Goal: Information Seeking & Learning: Learn about a topic

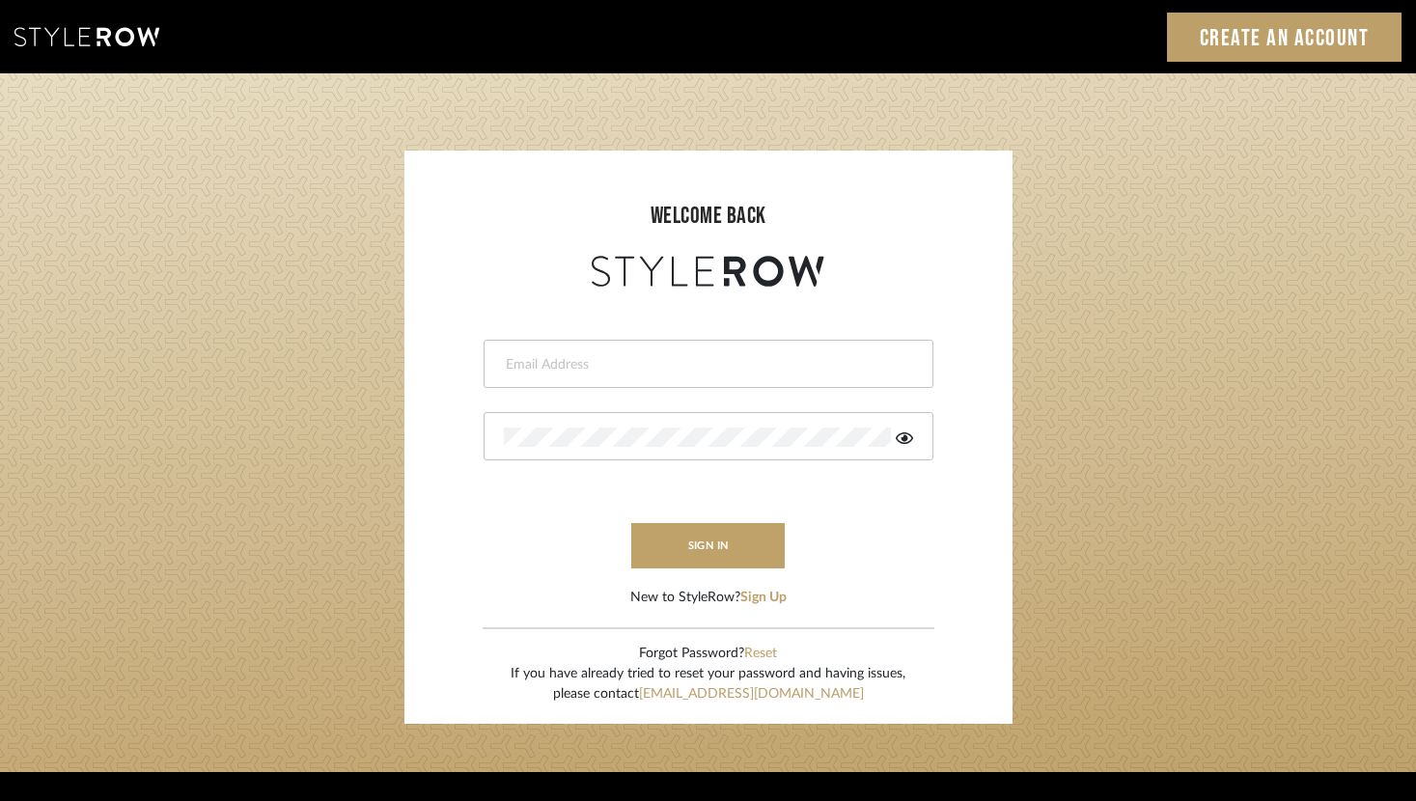
type input "[PERSON_NAME][EMAIL_ADDRESS][DOMAIN_NAME]"
click at [714, 570] on form "[PERSON_NAME][EMAIL_ADDRESS][DOMAIN_NAME] This field is required This field is …" at bounding box center [709, 450] width 570 height 317
click at [707, 552] on button "sign in" at bounding box center [708, 545] width 154 height 45
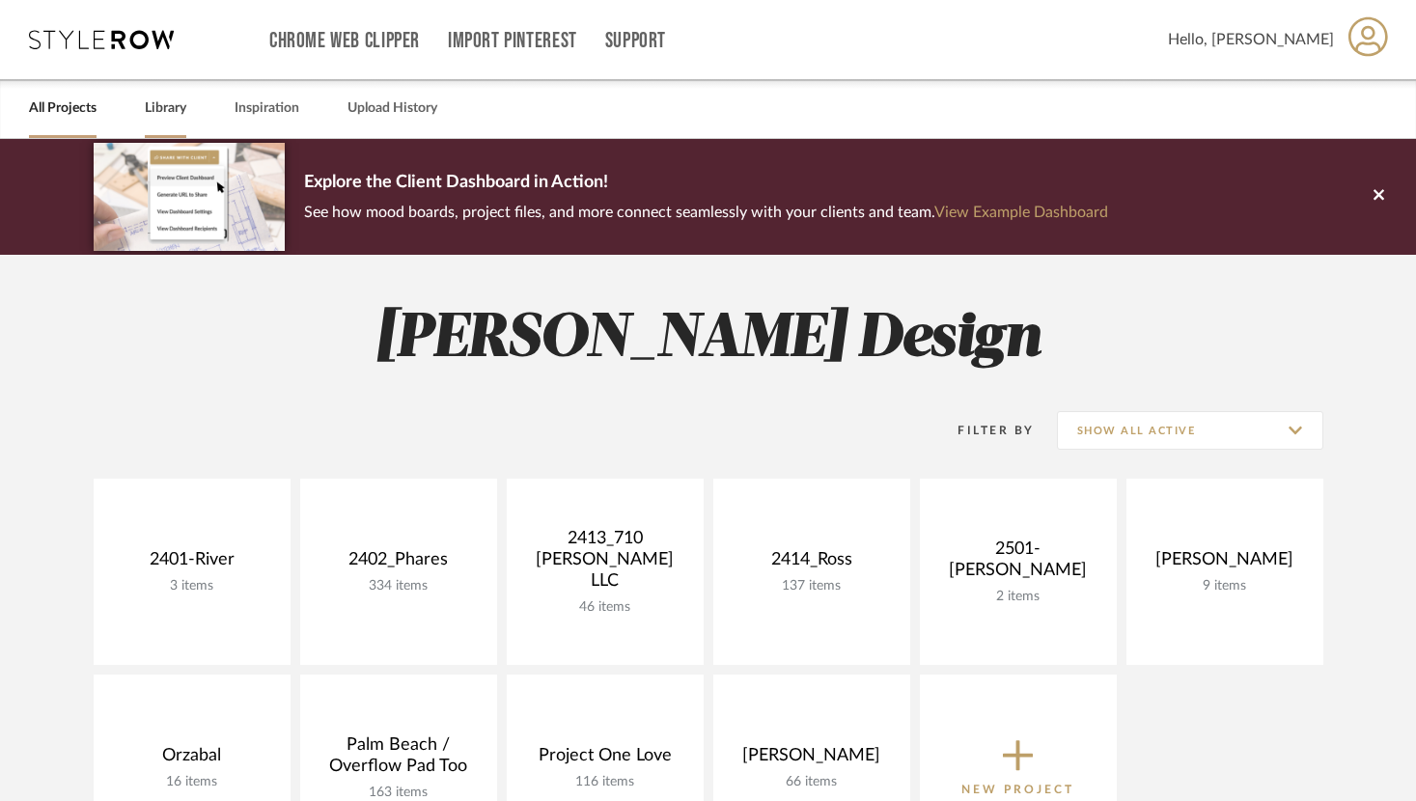
click at [161, 112] on link "Library" at bounding box center [166, 109] width 42 height 26
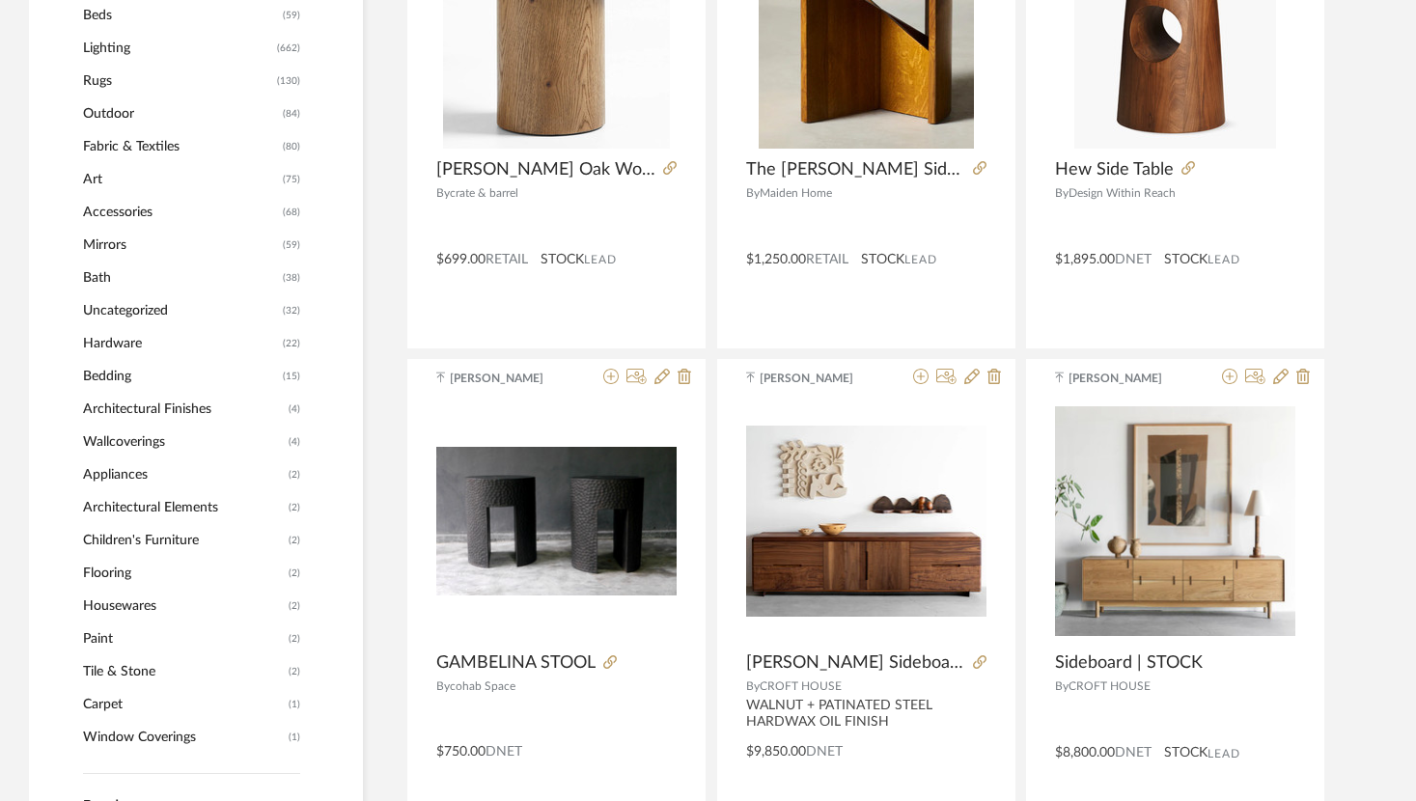
scroll to position [952, 0]
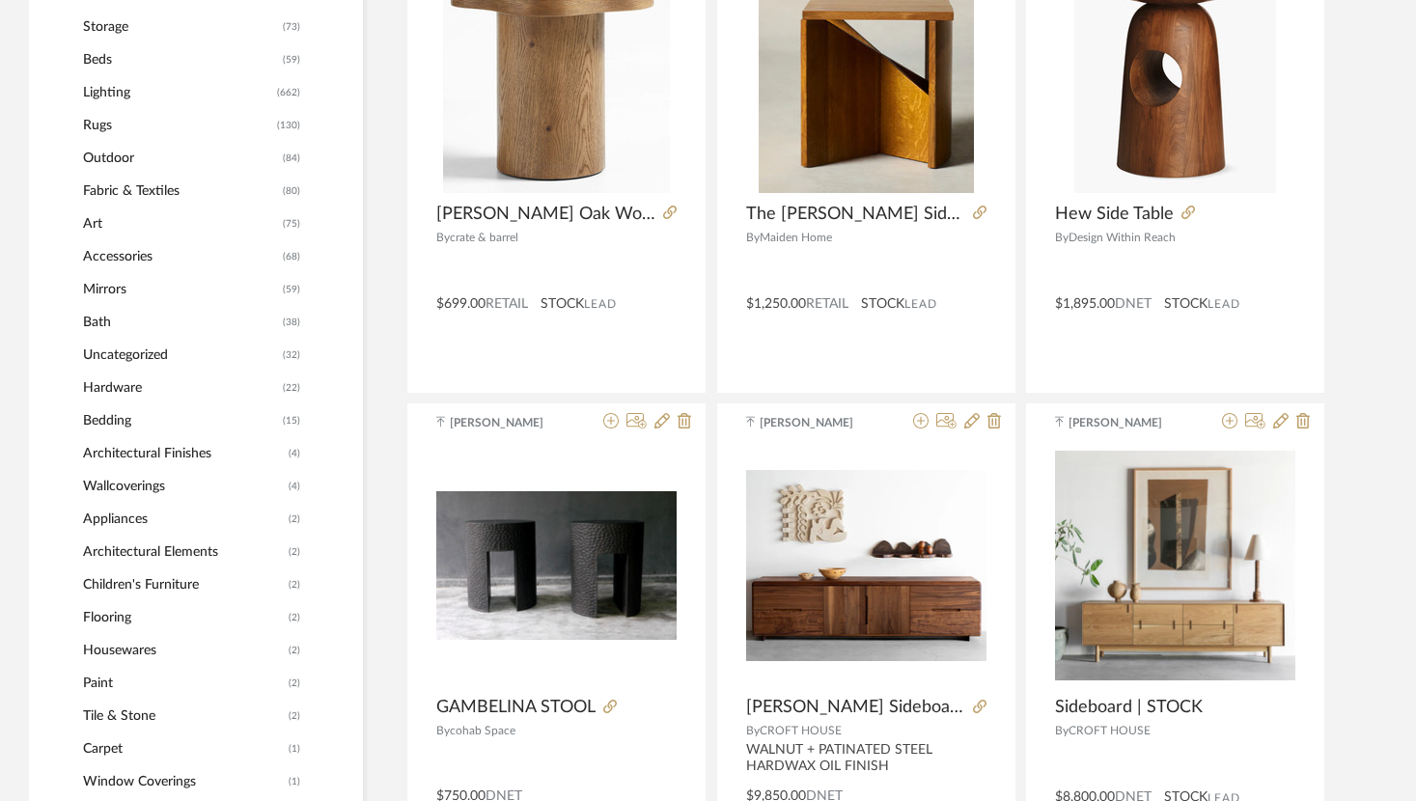
click at [146, 88] on span "Lighting" at bounding box center [177, 92] width 189 height 33
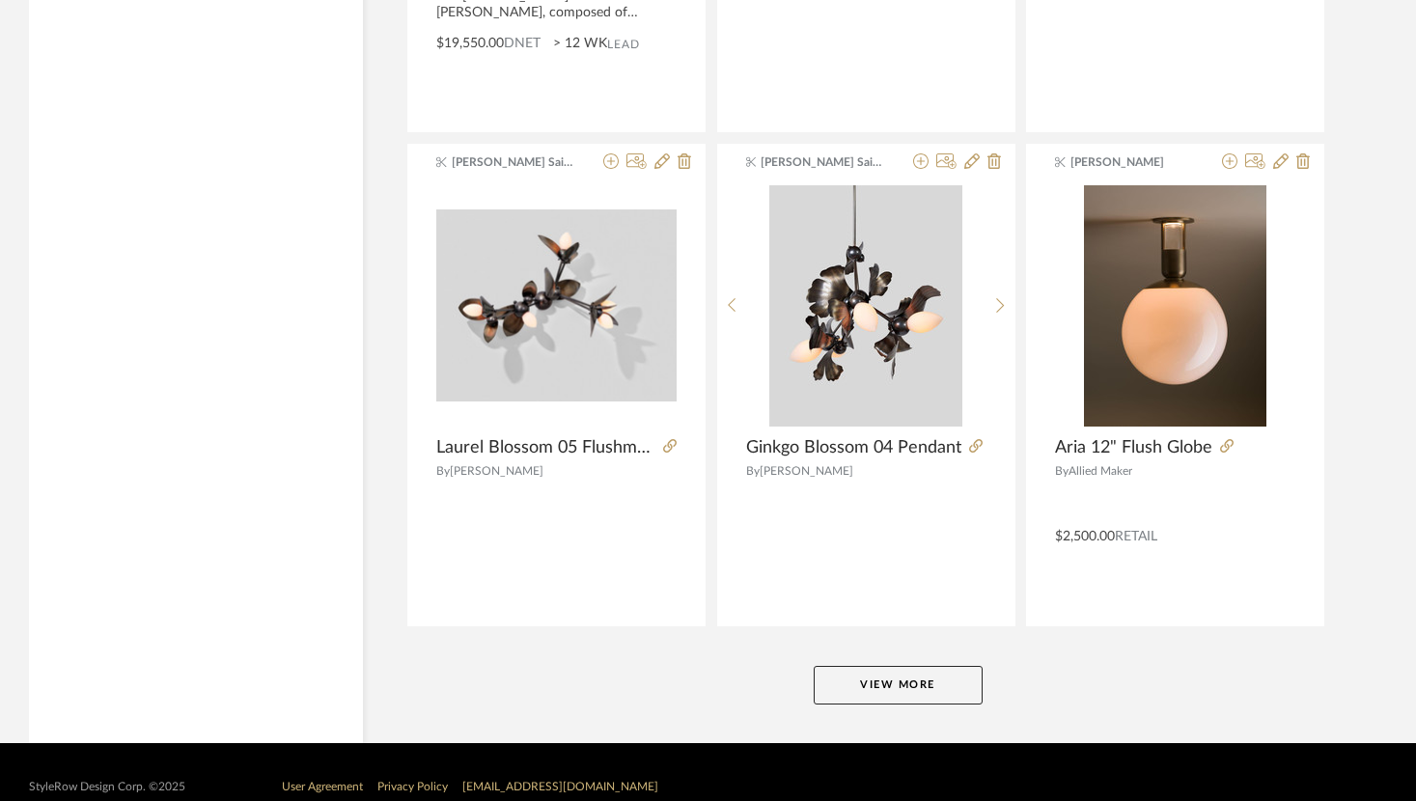
scroll to position [5774, 0]
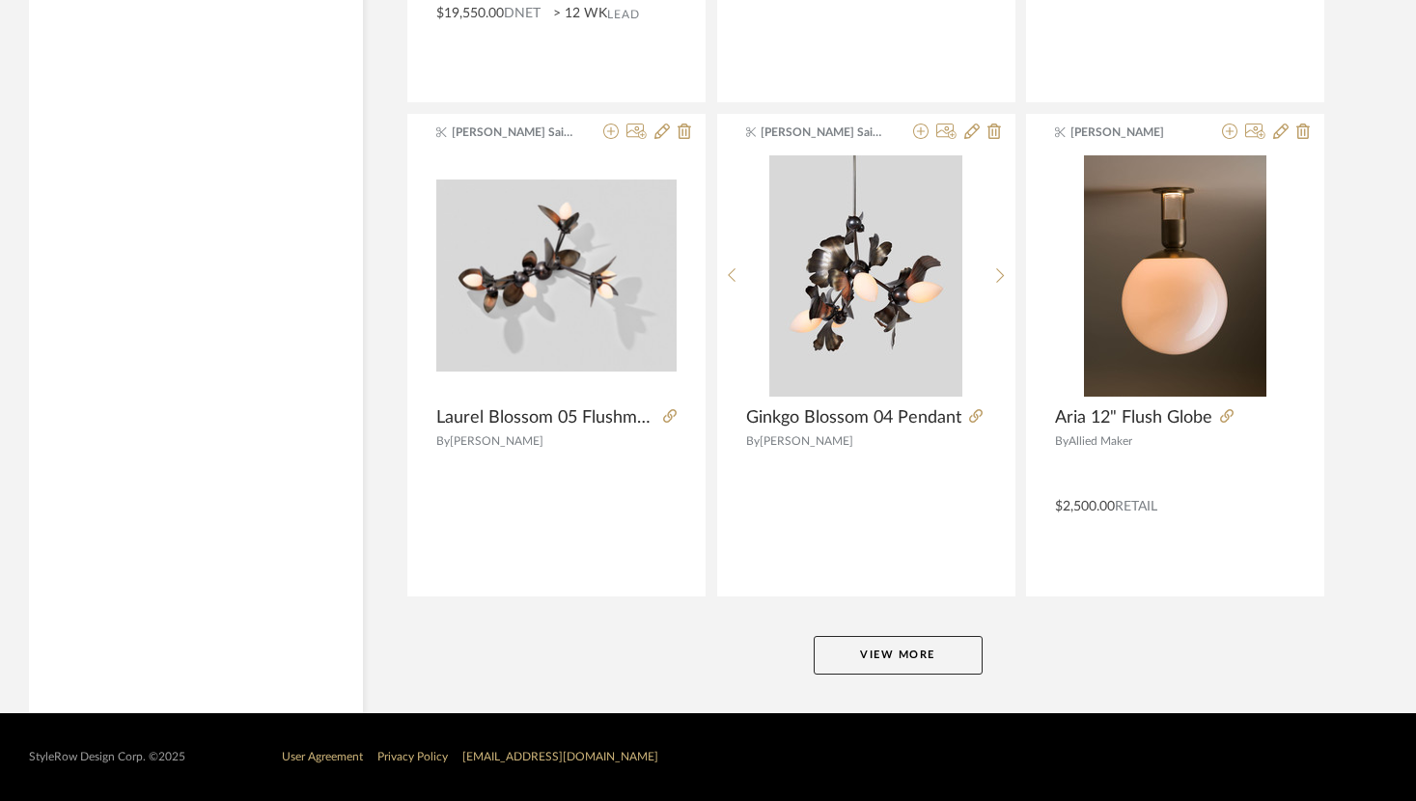
click at [895, 657] on button "View More" at bounding box center [898, 655] width 169 height 39
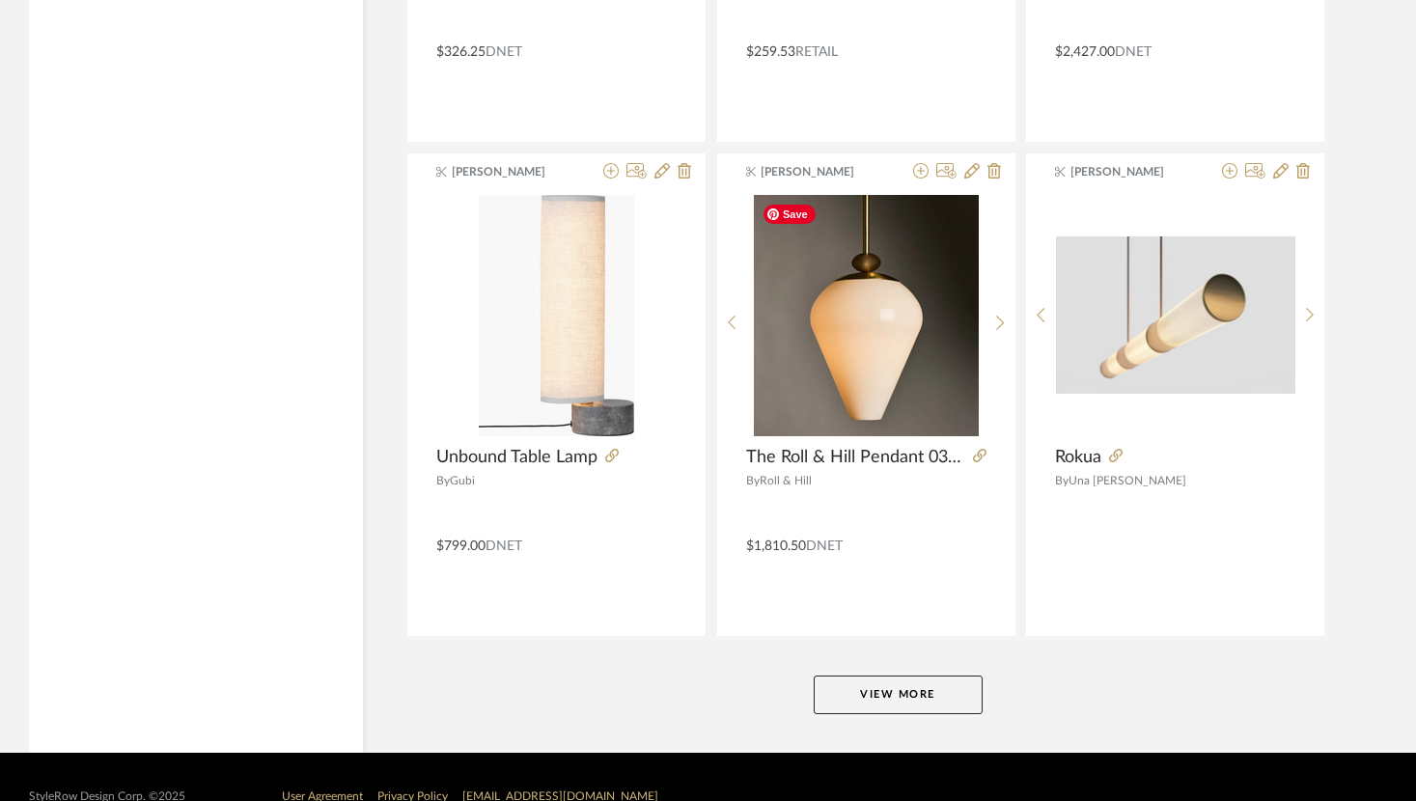
scroll to position [11700, 0]
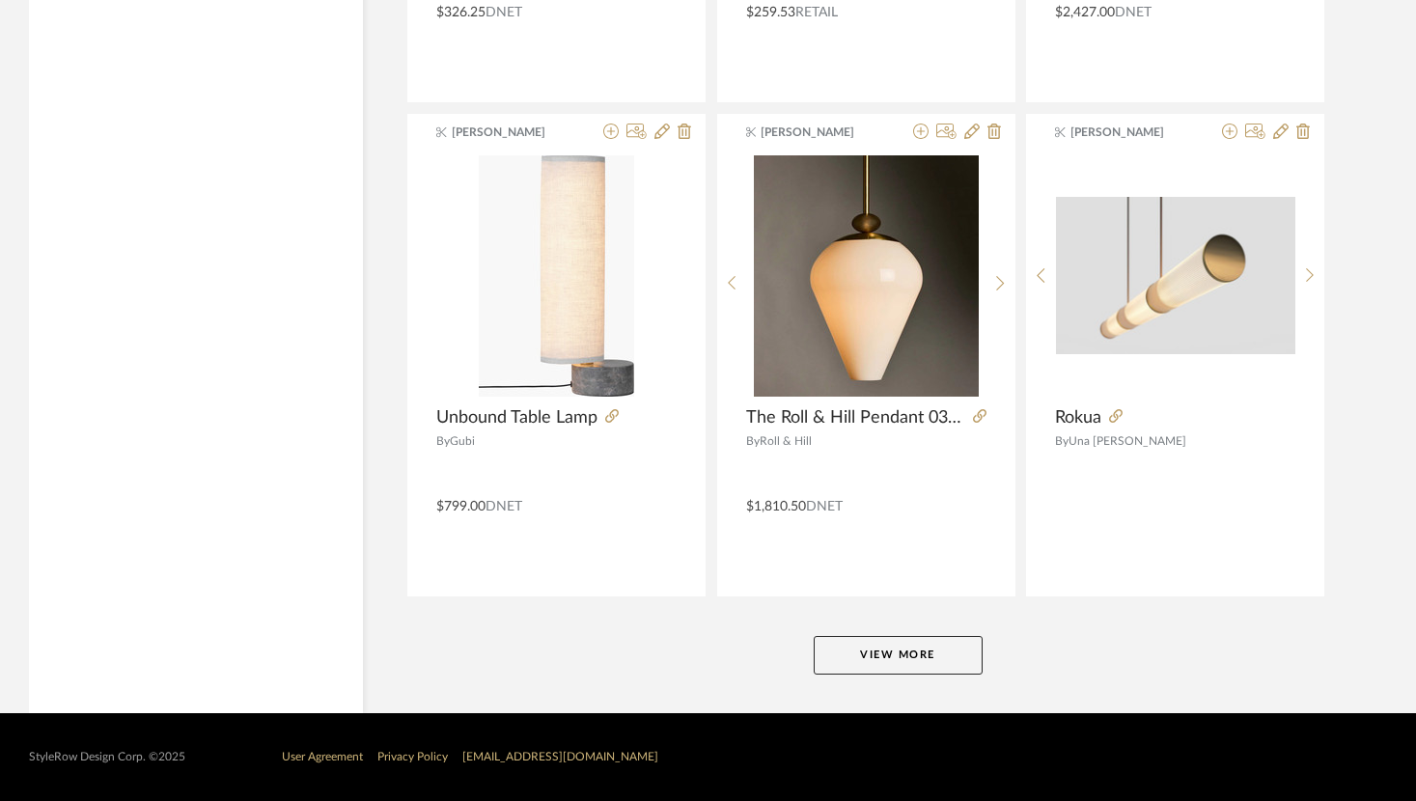
click at [885, 656] on button "View More" at bounding box center [898, 655] width 169 height 39
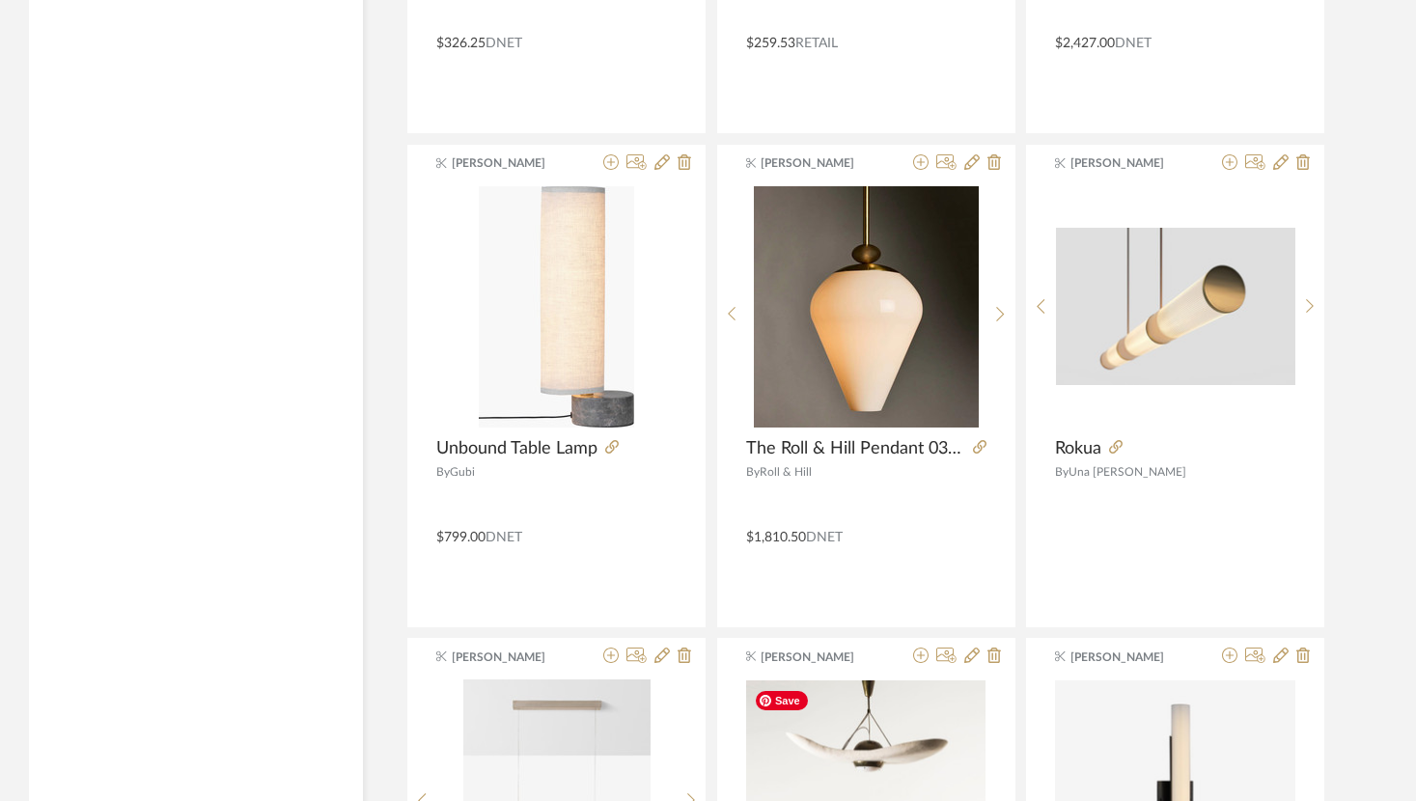
scroll to position [11665, 0]
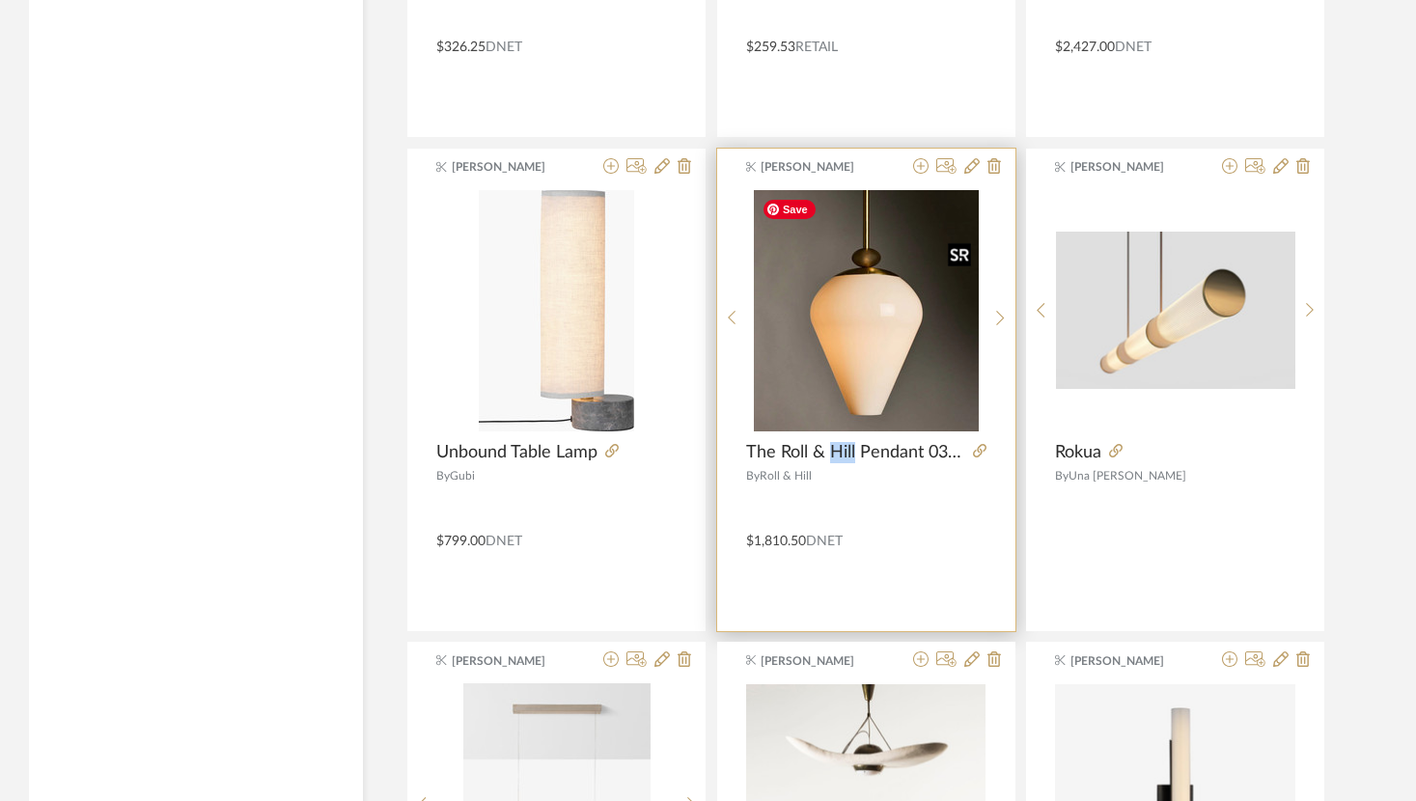
click at [822, 402] on img "0" at bounding box center [866, 310] width 225 height 241
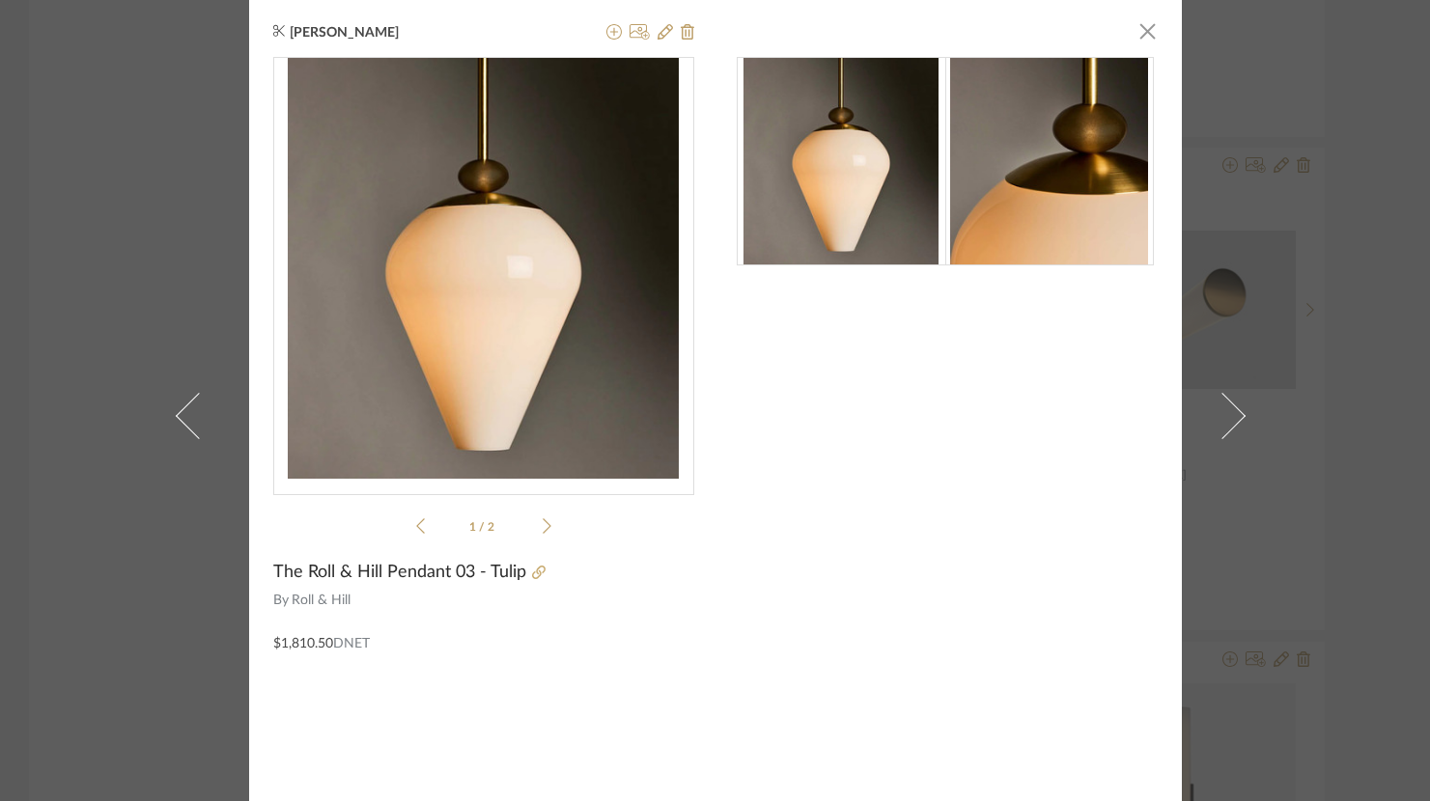
scroll to position [30, 0]
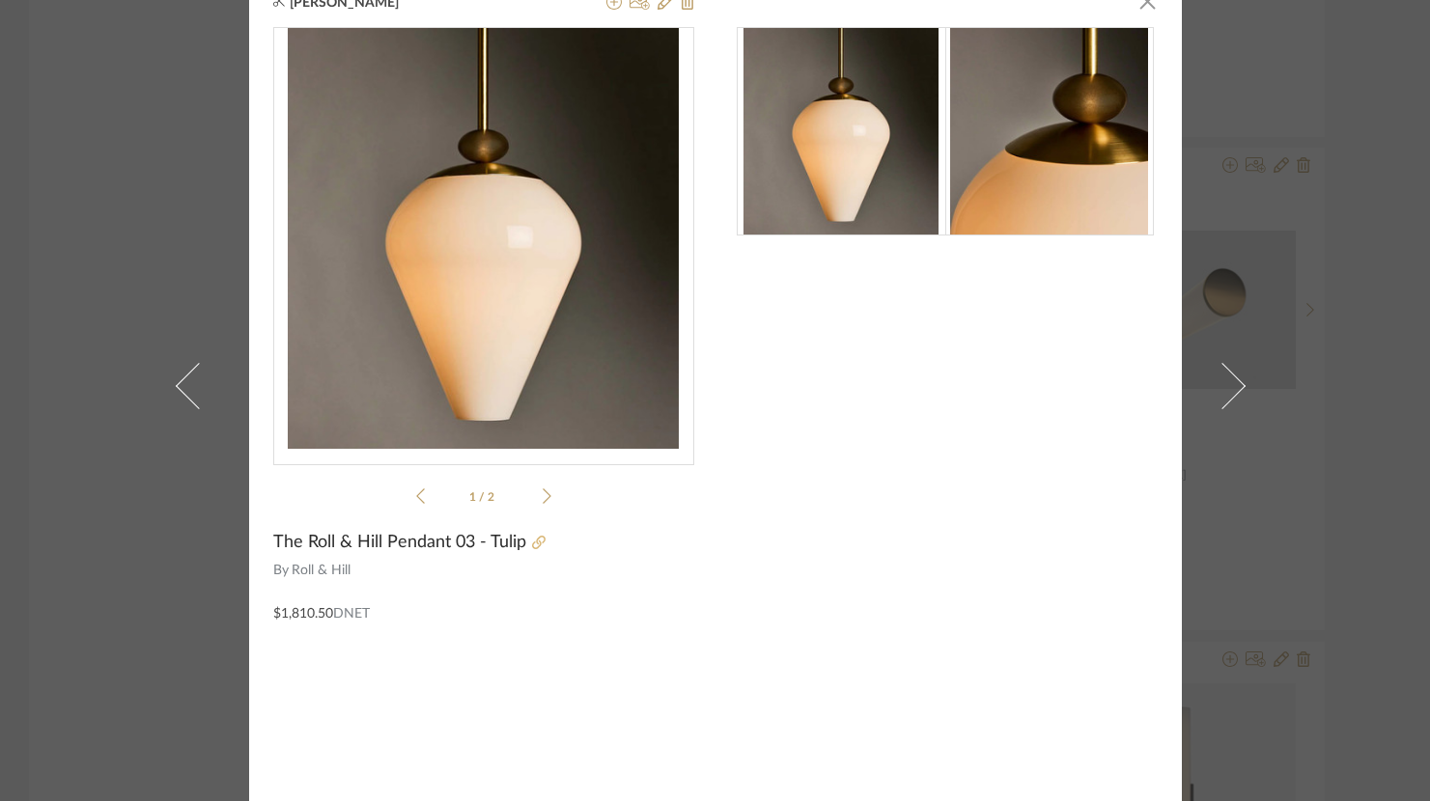
click at [532, 543] on icon at bounding box center [539, 543] width 14 height 14
click at [1148, 4] on span "button" at bounding box center [1148, 1] width 39 height 39
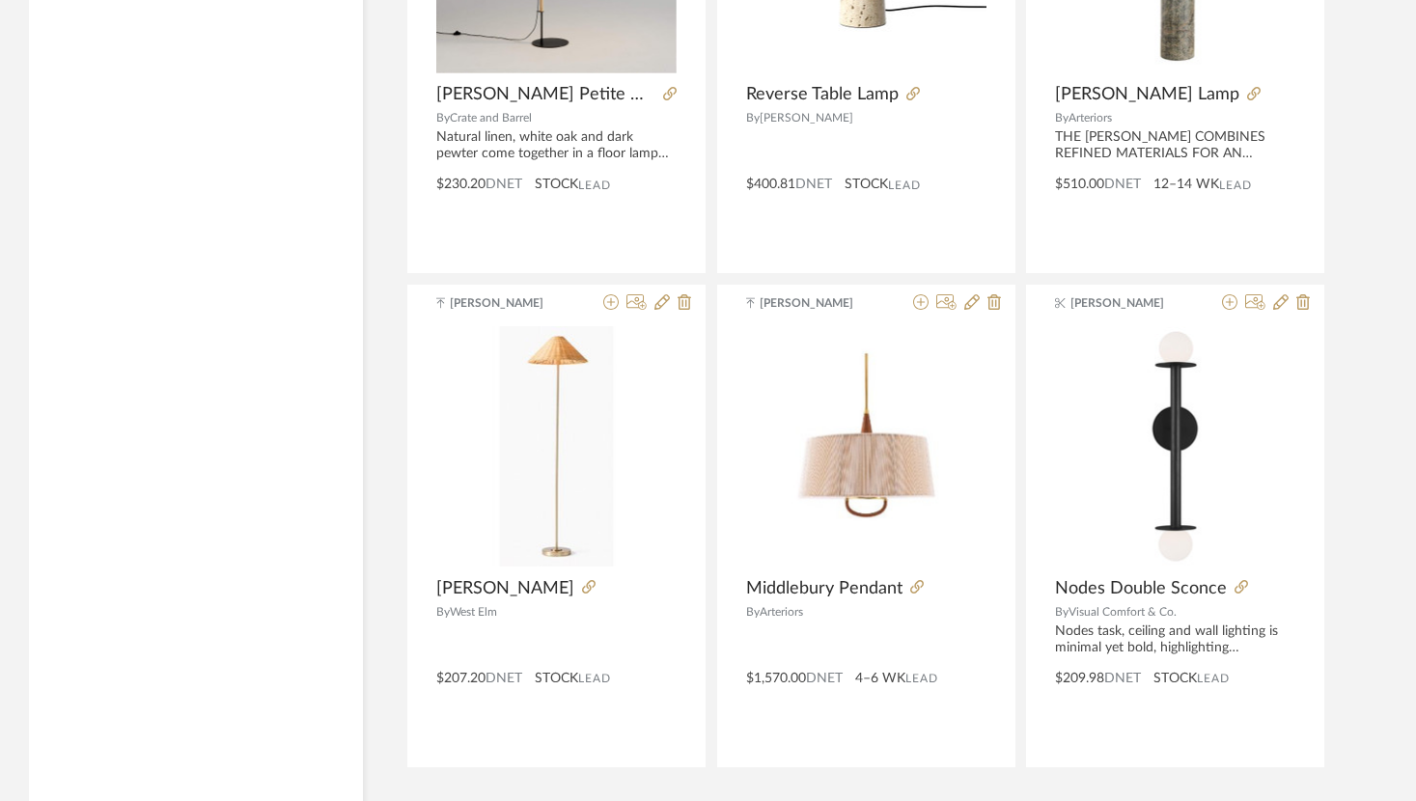
scroll to position [17626, 0]
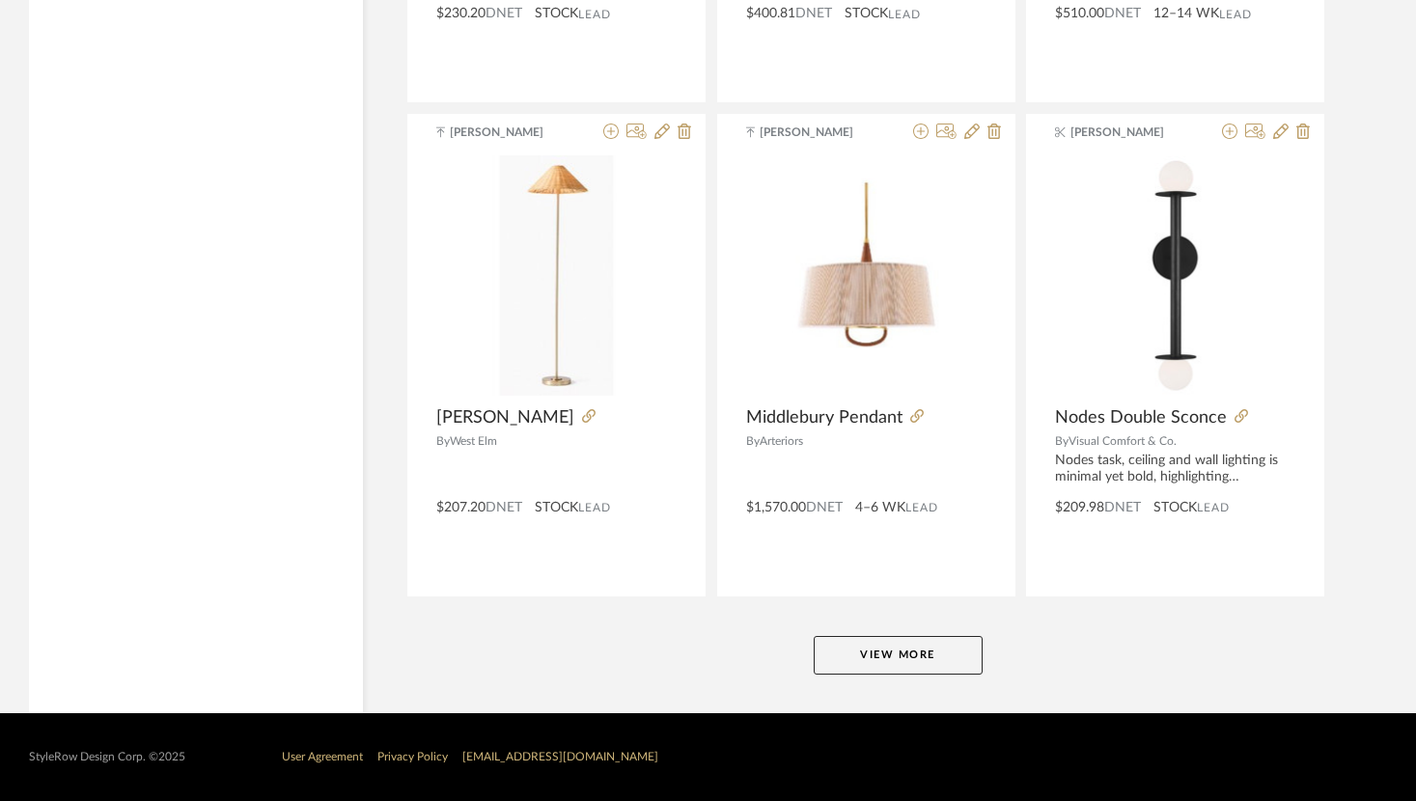
click at [895, 656] on button "View More" at bounding box center [898, 655] width 169 height 39
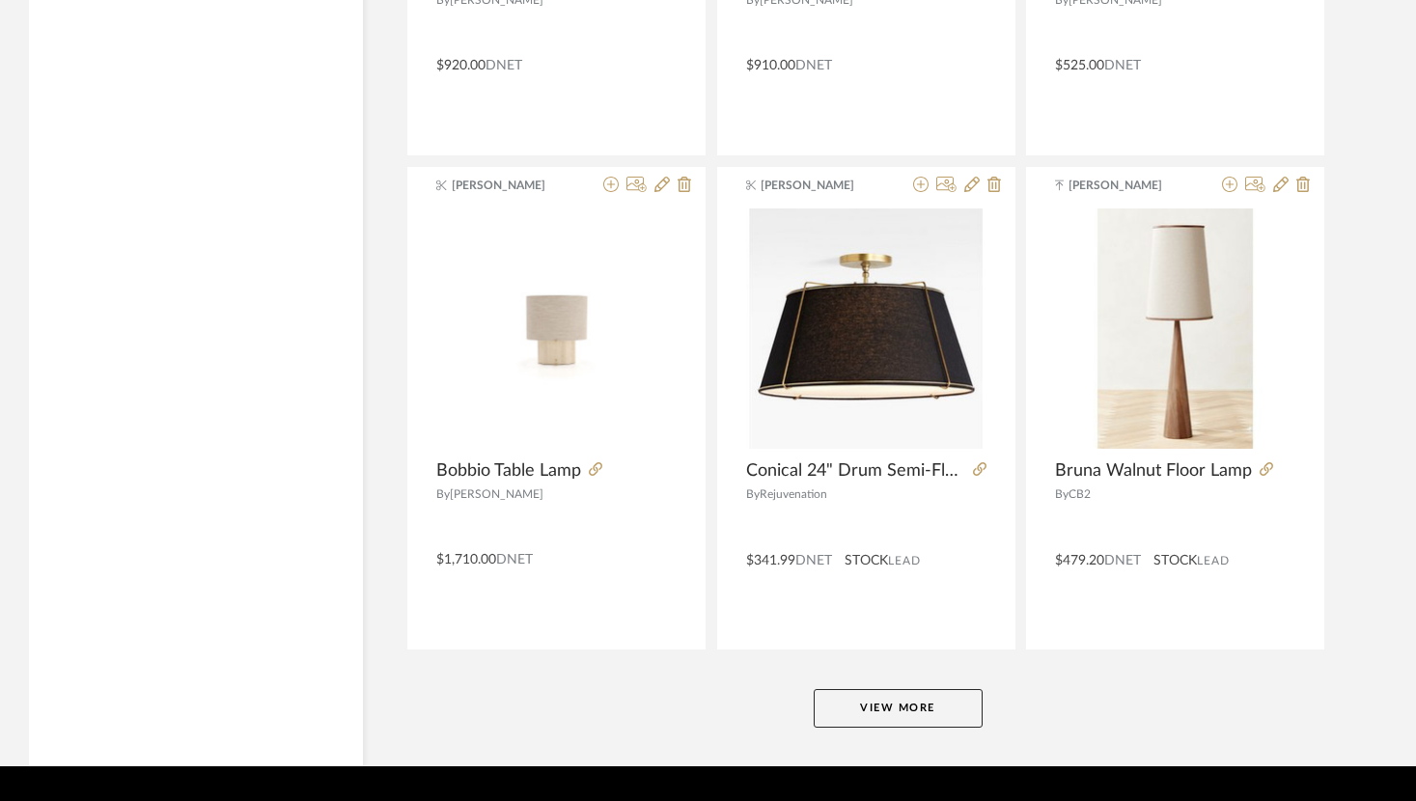
scroll to position [23552, 0]
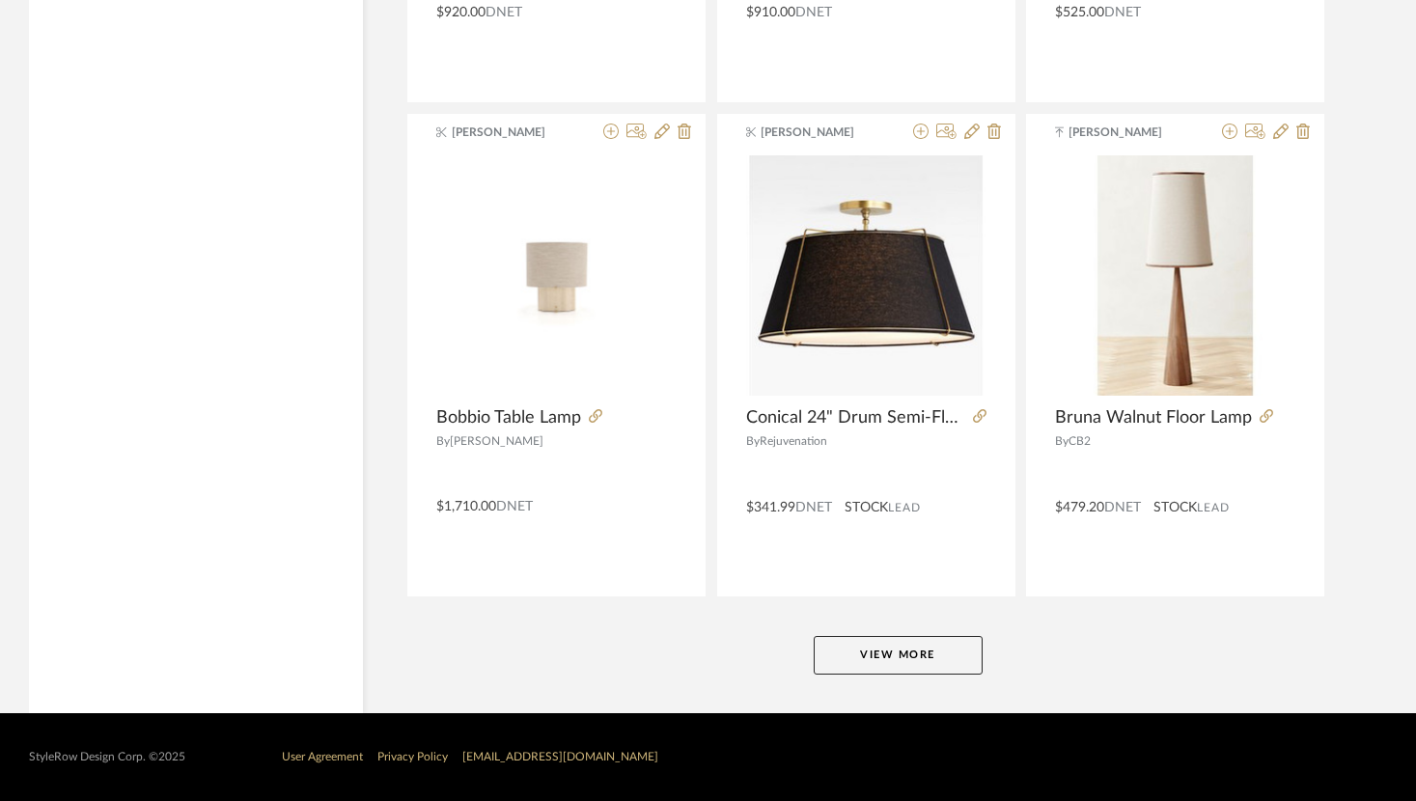
click at [895, 655] on button "View More" at bounding box center [898, 655] width 169 height 39
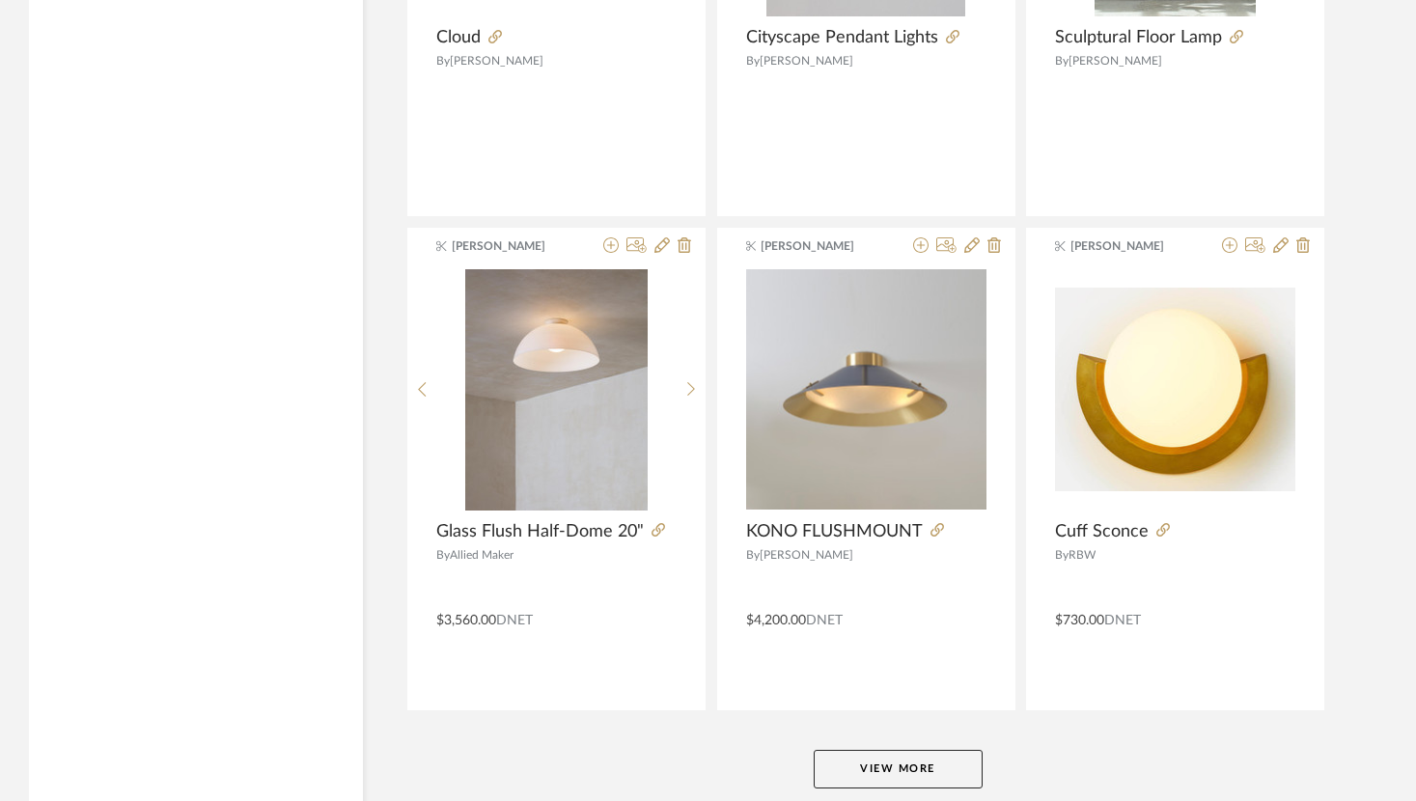
scroll to position [29478, 0]
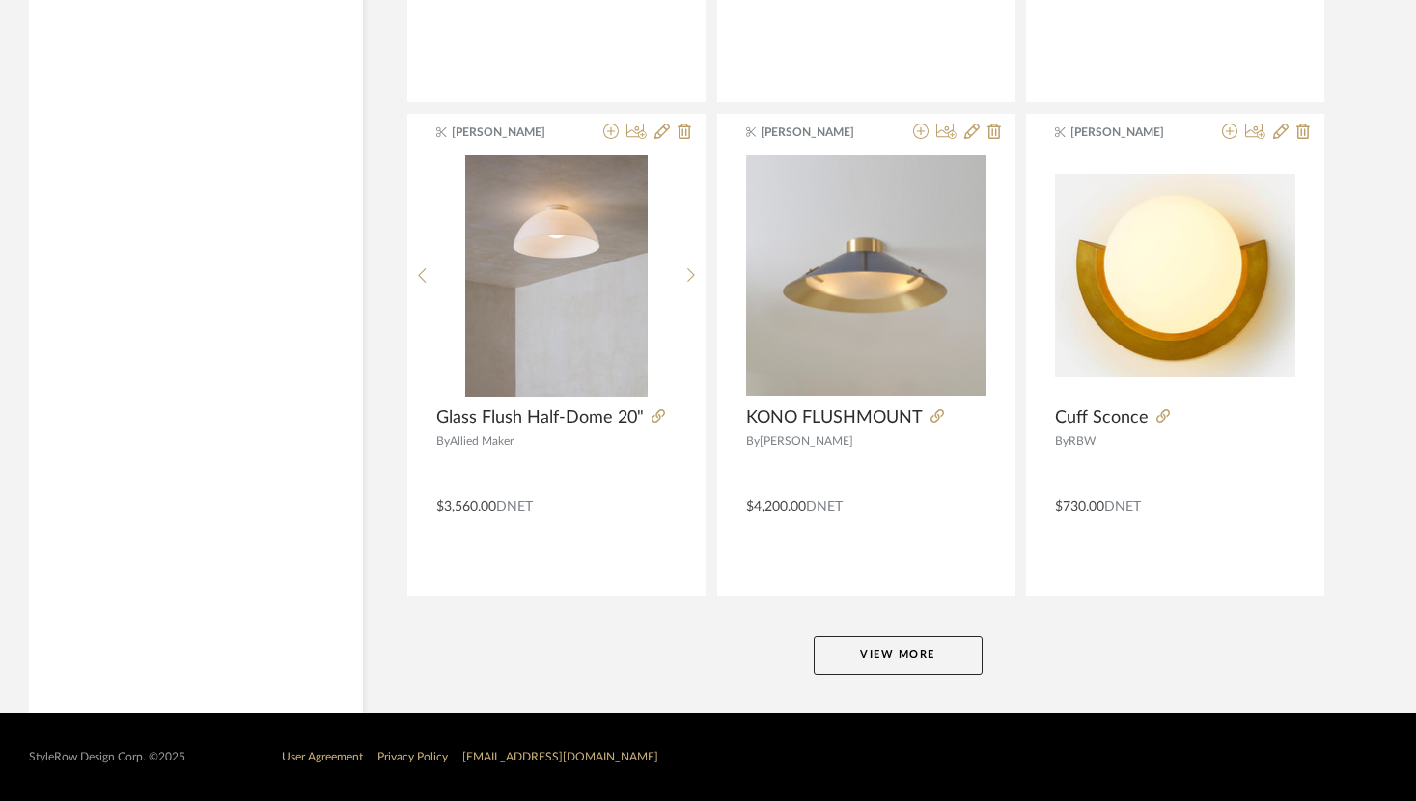
click at [889, 653] on button "View More" at bounding box center [898, 655] width 169 height 39
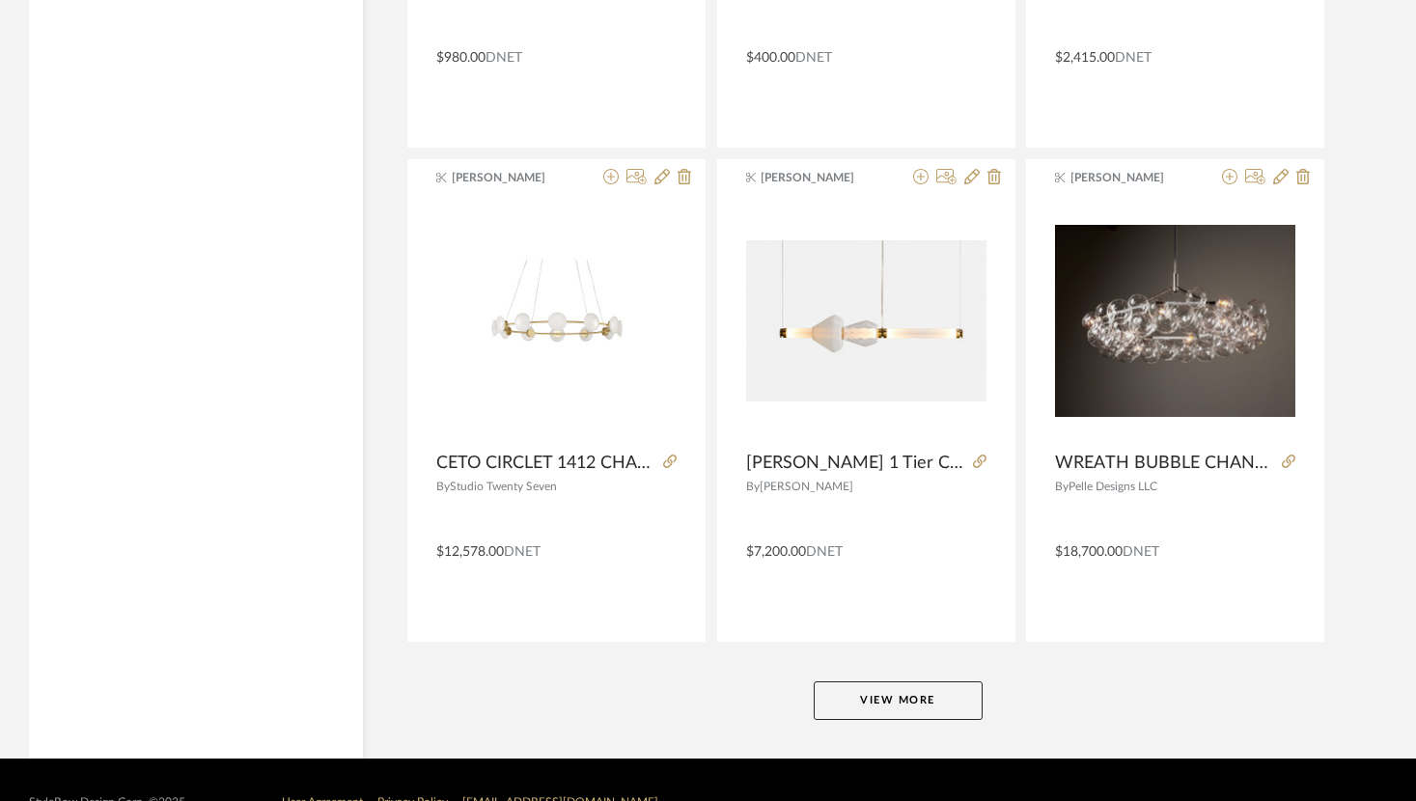
scroll to position [35362, 0]
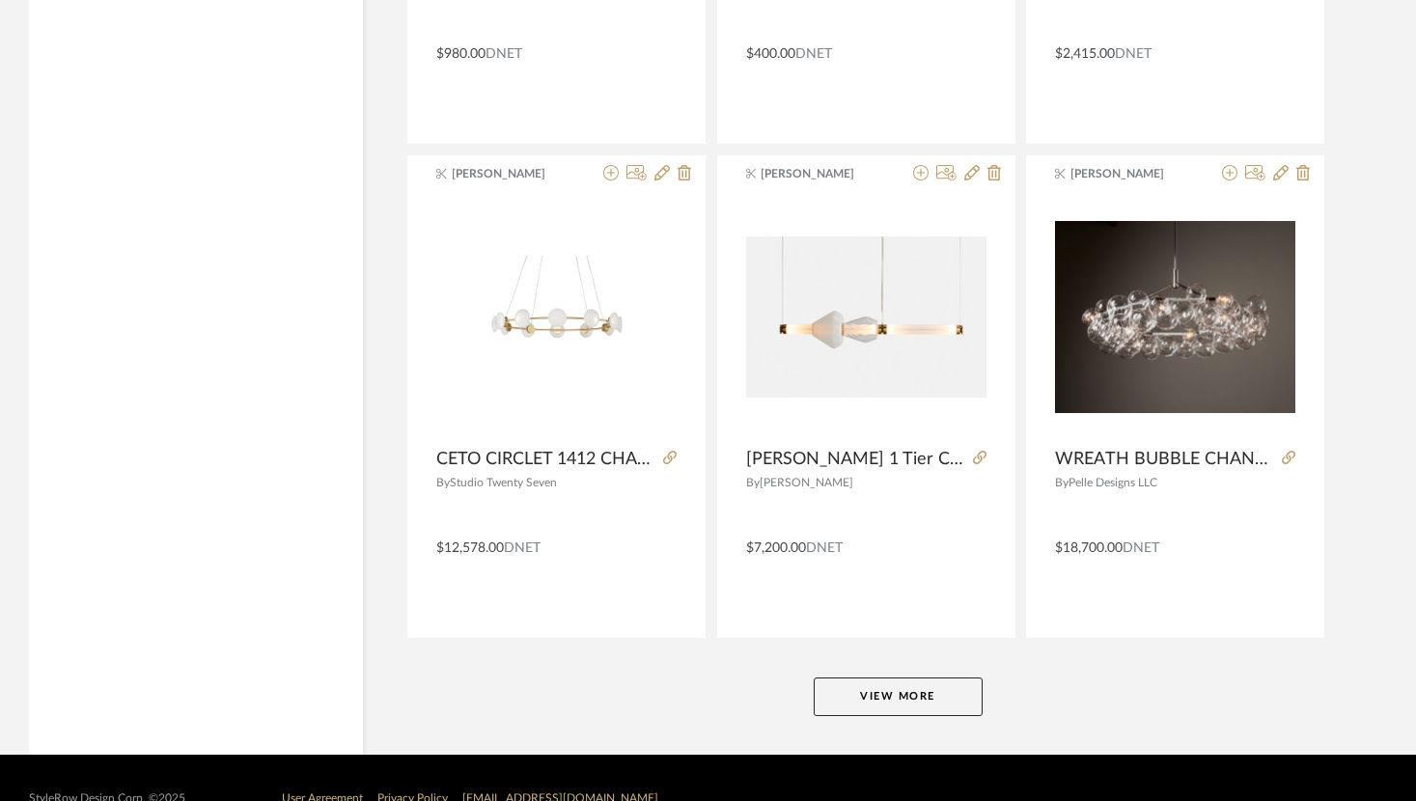
click at [898, 702] on button "View More" at bounding box center [898, 697] width 169 height 39
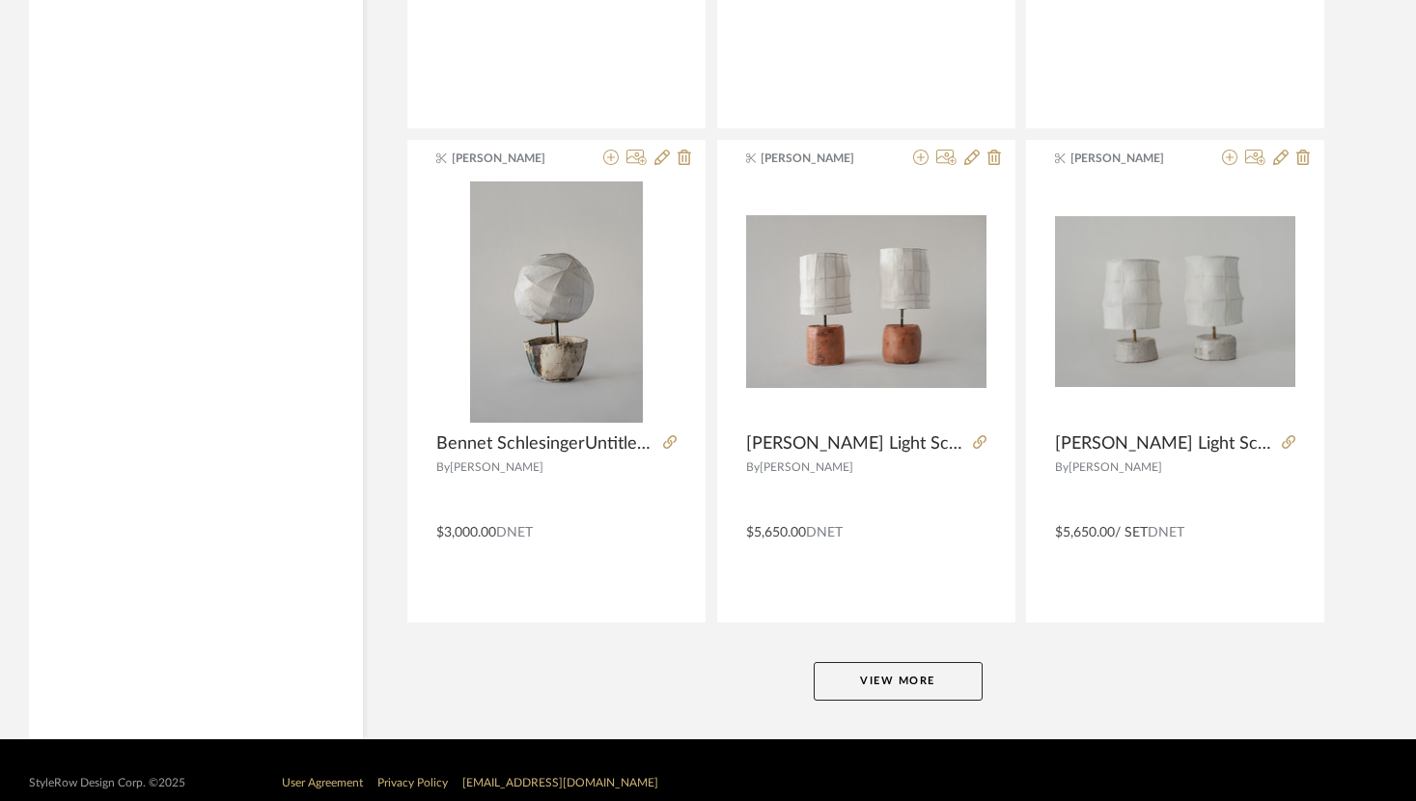
scroll to position [41330, 0]
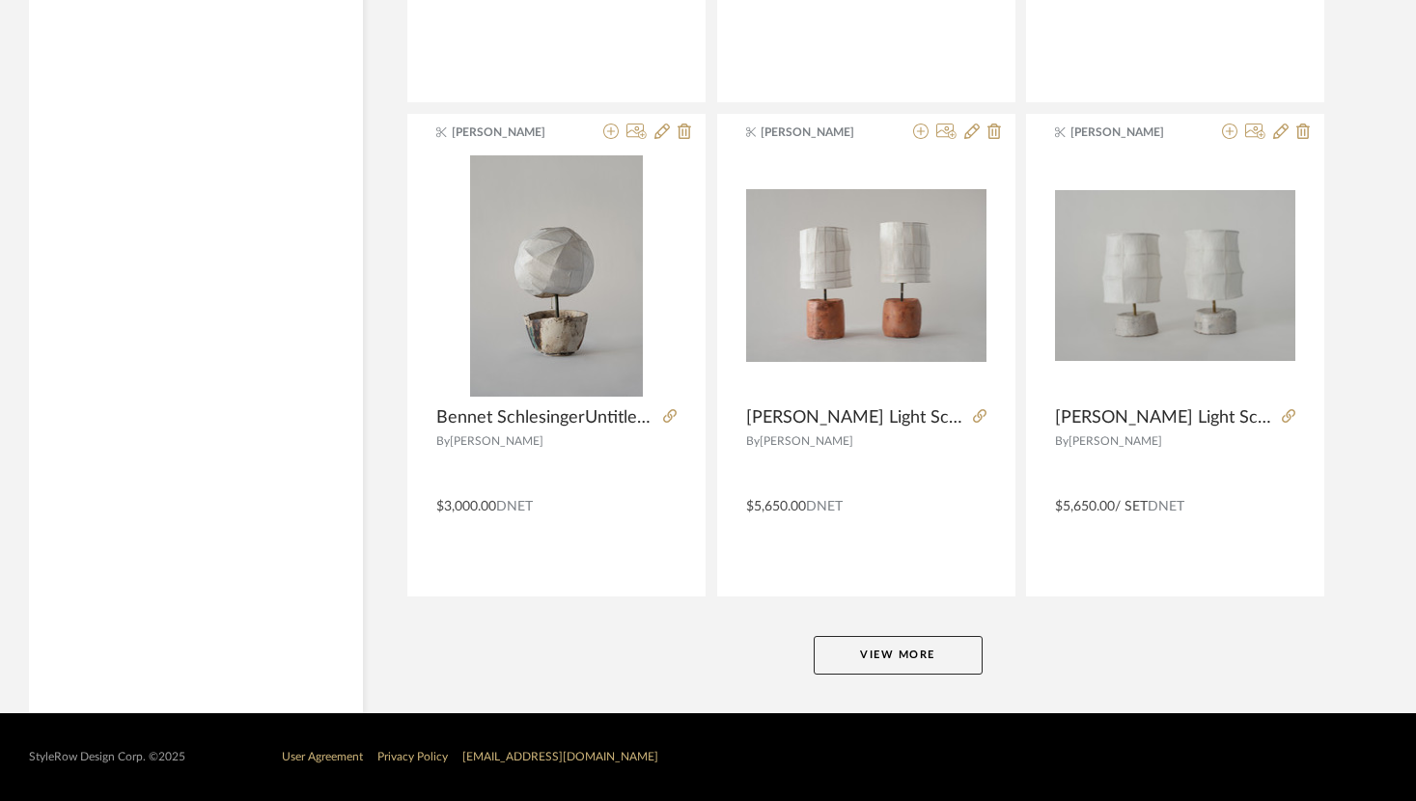
click at [896, 659] on button "View More" at bounding box center [898, 655] width 169 height 39
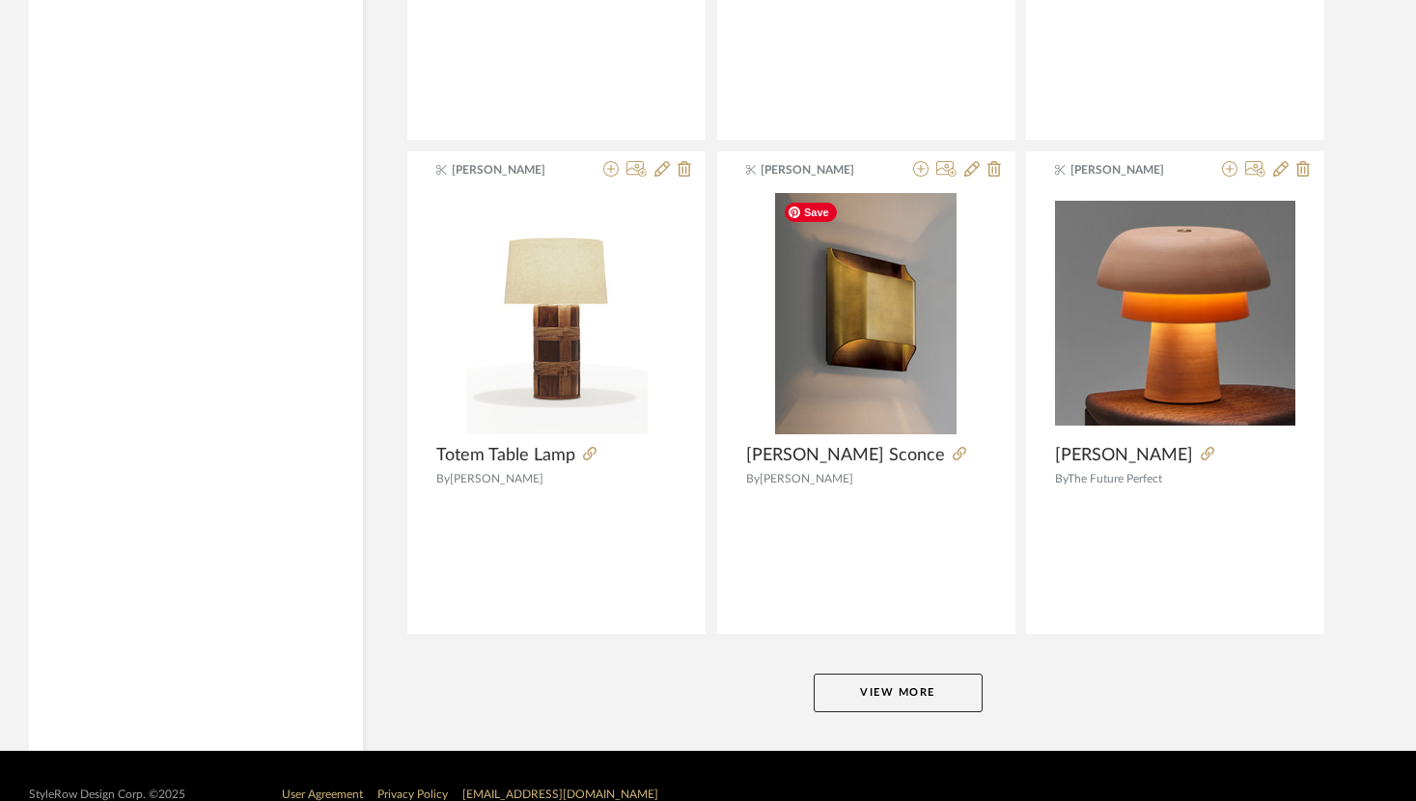
scroll to position [47256, 0]
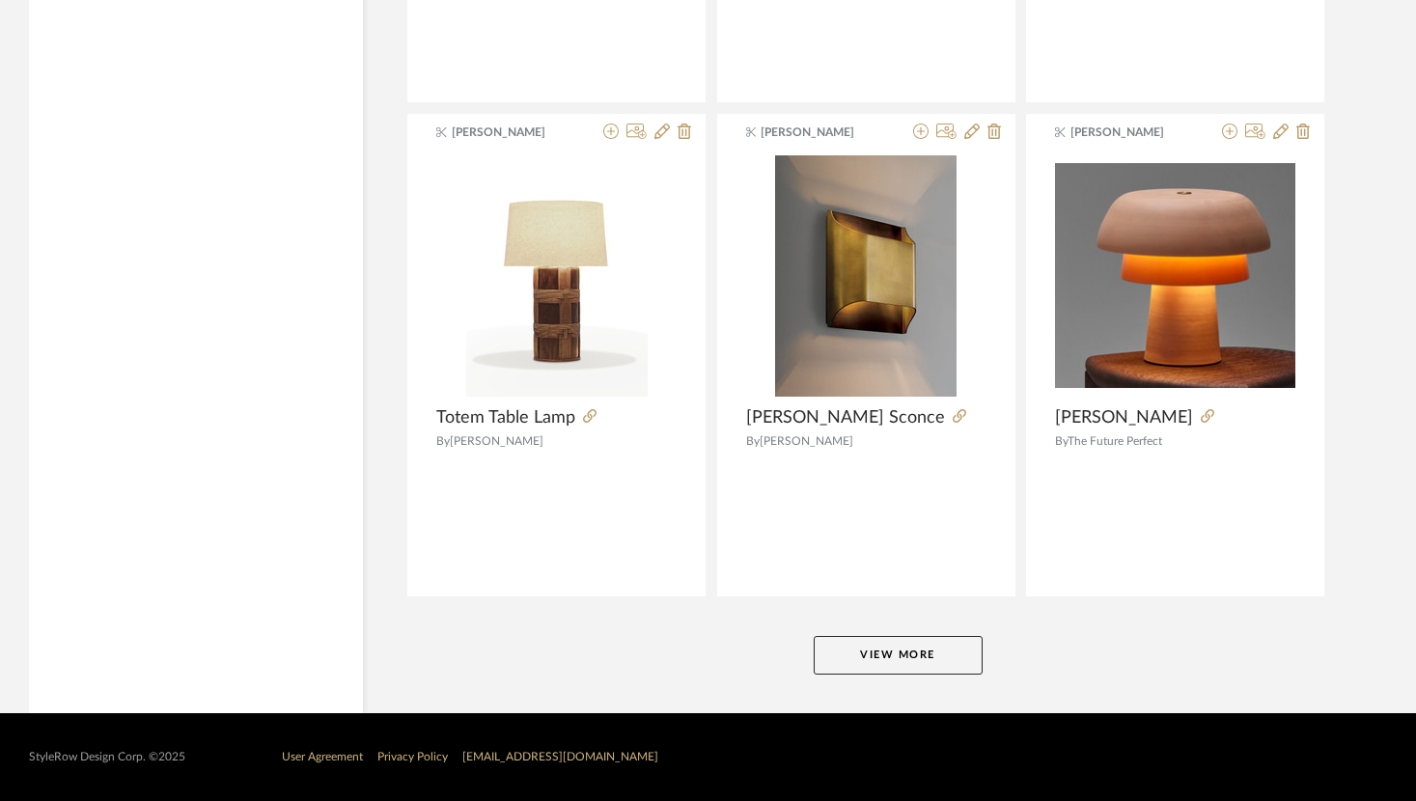
click at [893, 657] on button "View More" at bounding box center [898, 655] width 169 height 39
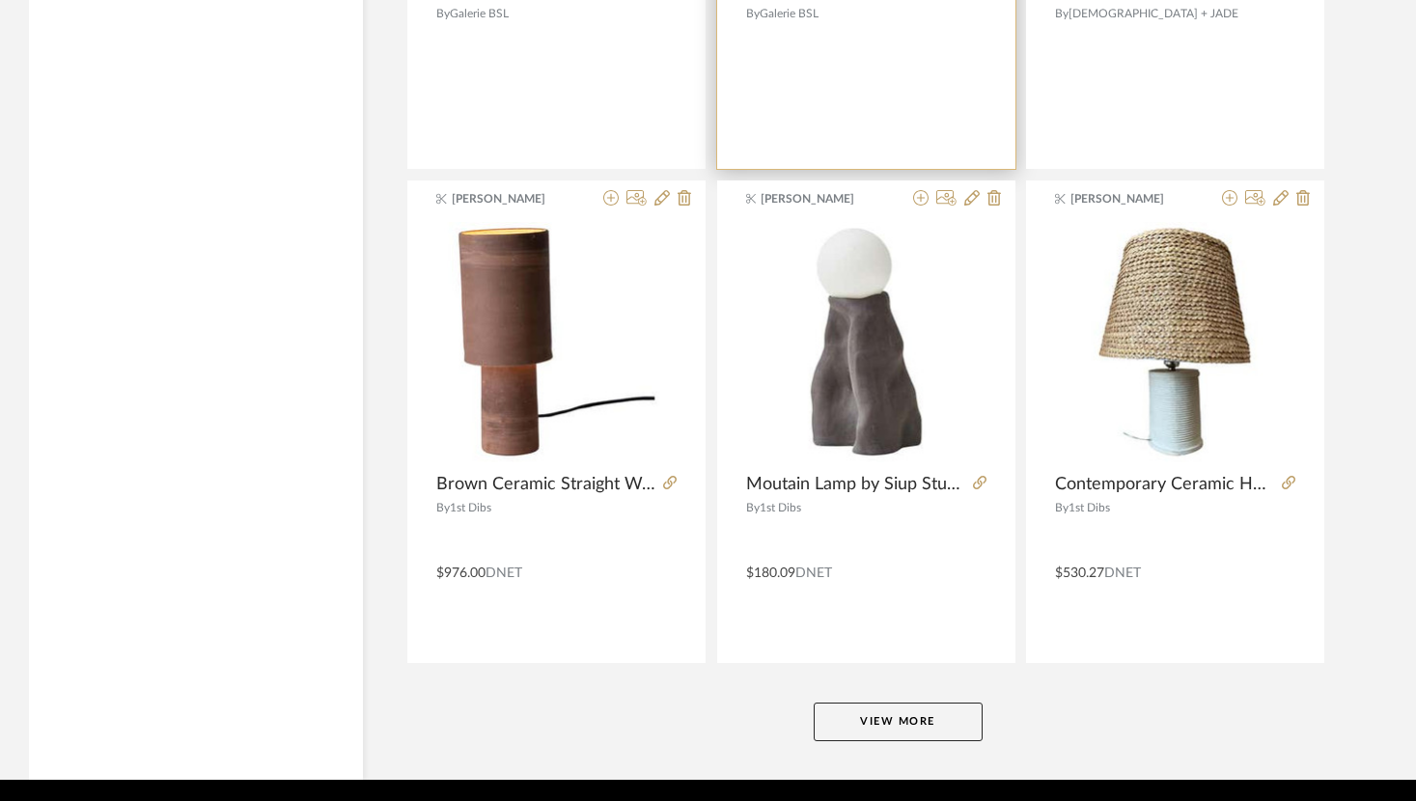
scroll to position [53182, 0]
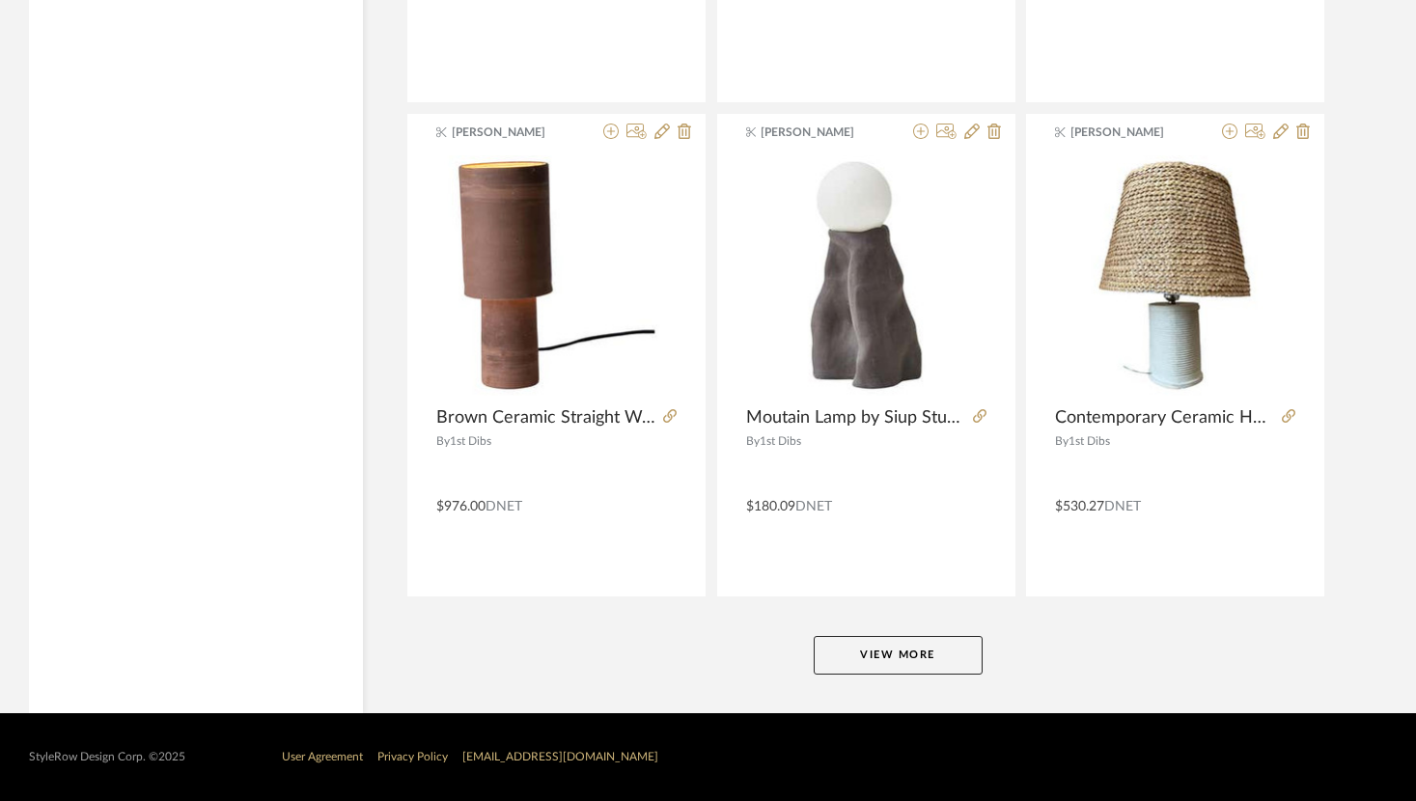
click at [895, 653] on button "View More" at bounding box center [898, 655] width 169 height 39
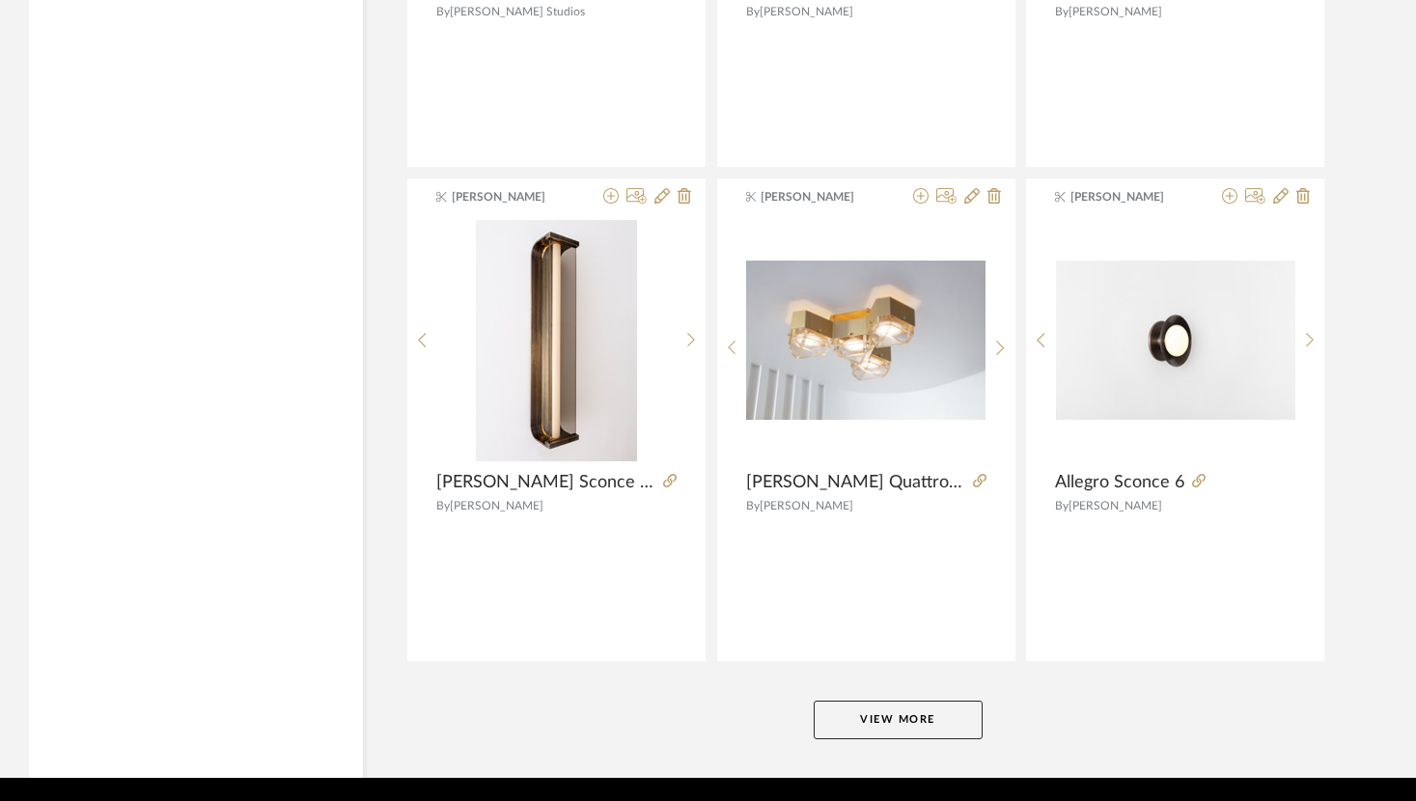
scroll to position [59108, 0]
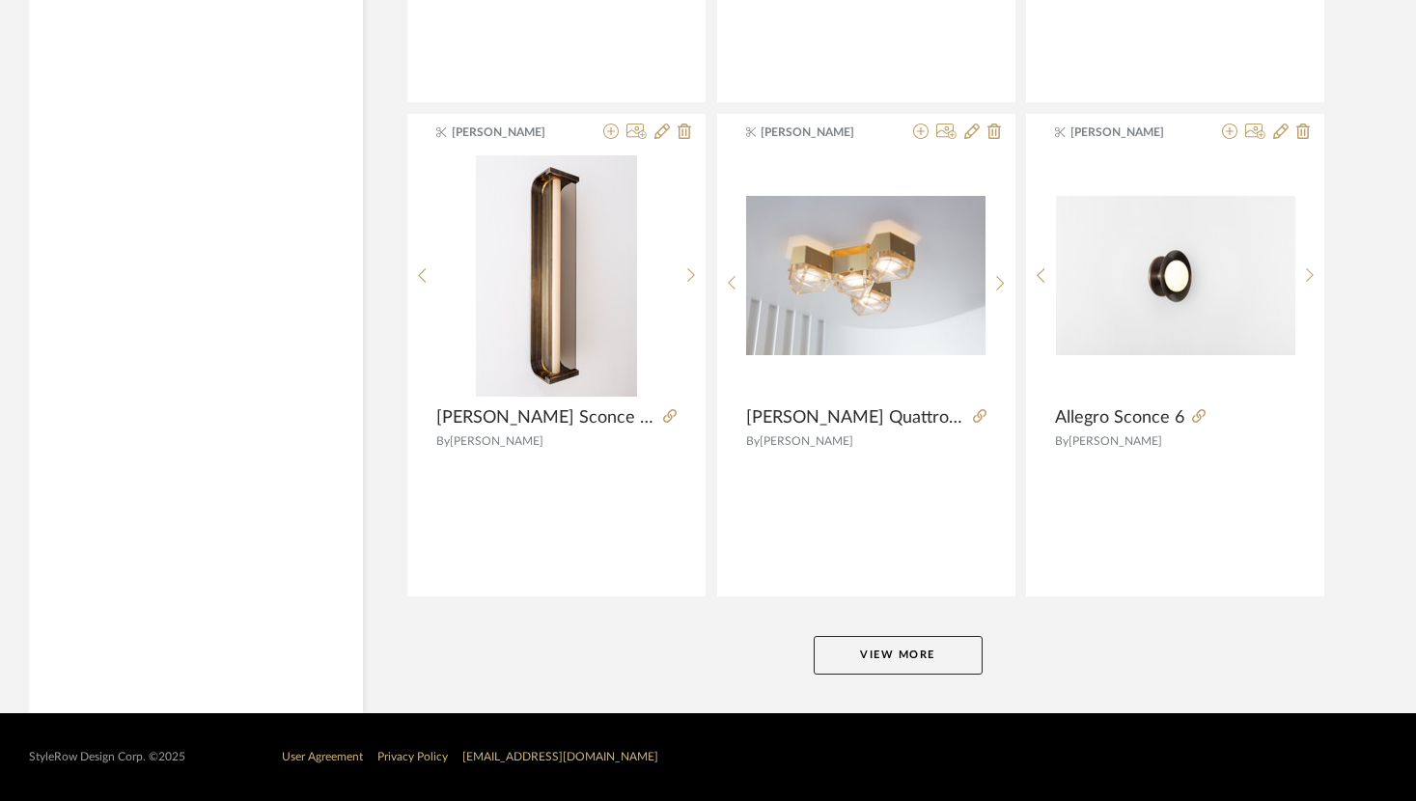
click at [895, 653] on button "View More" at bounding box center [898, 655] width 169 height 39
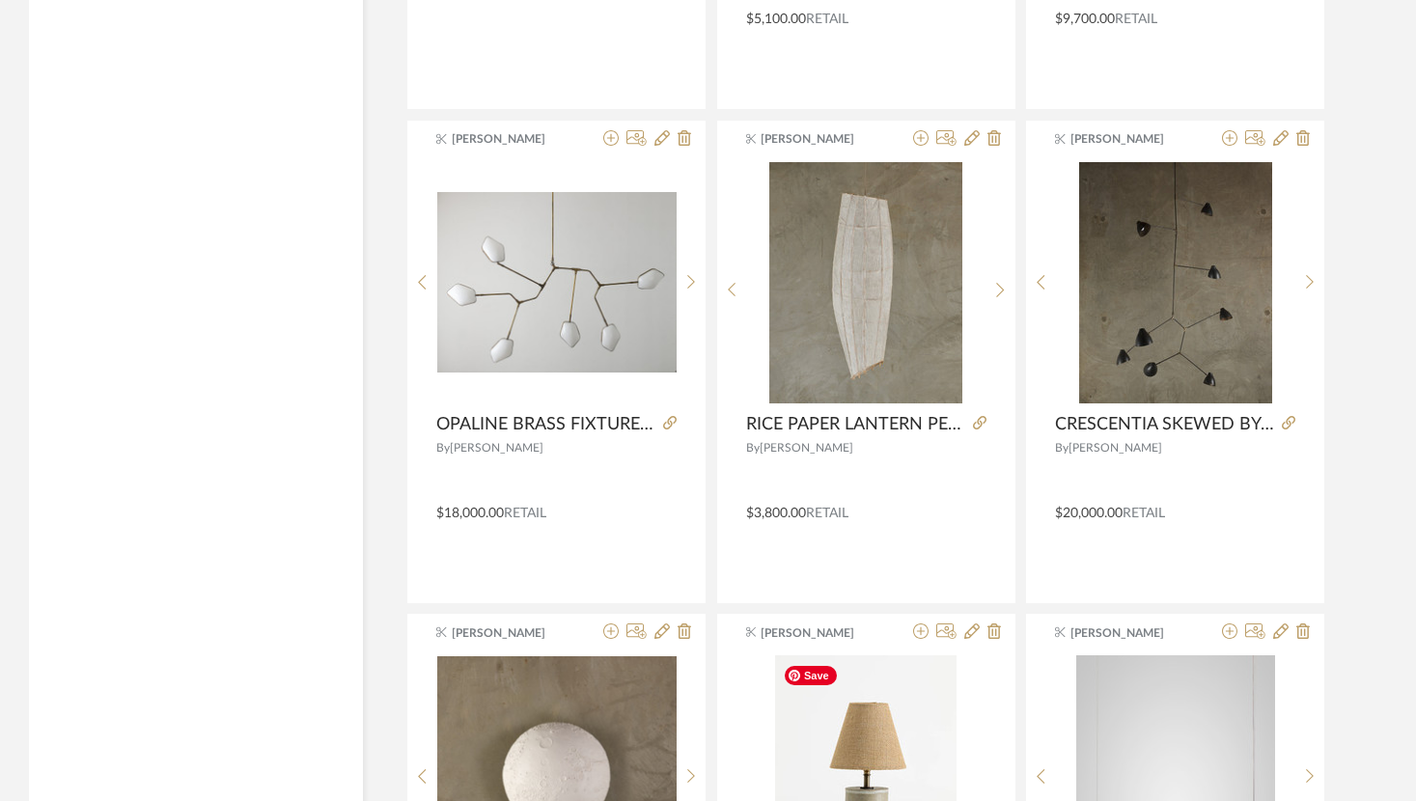
scroll to position [64032, 0]
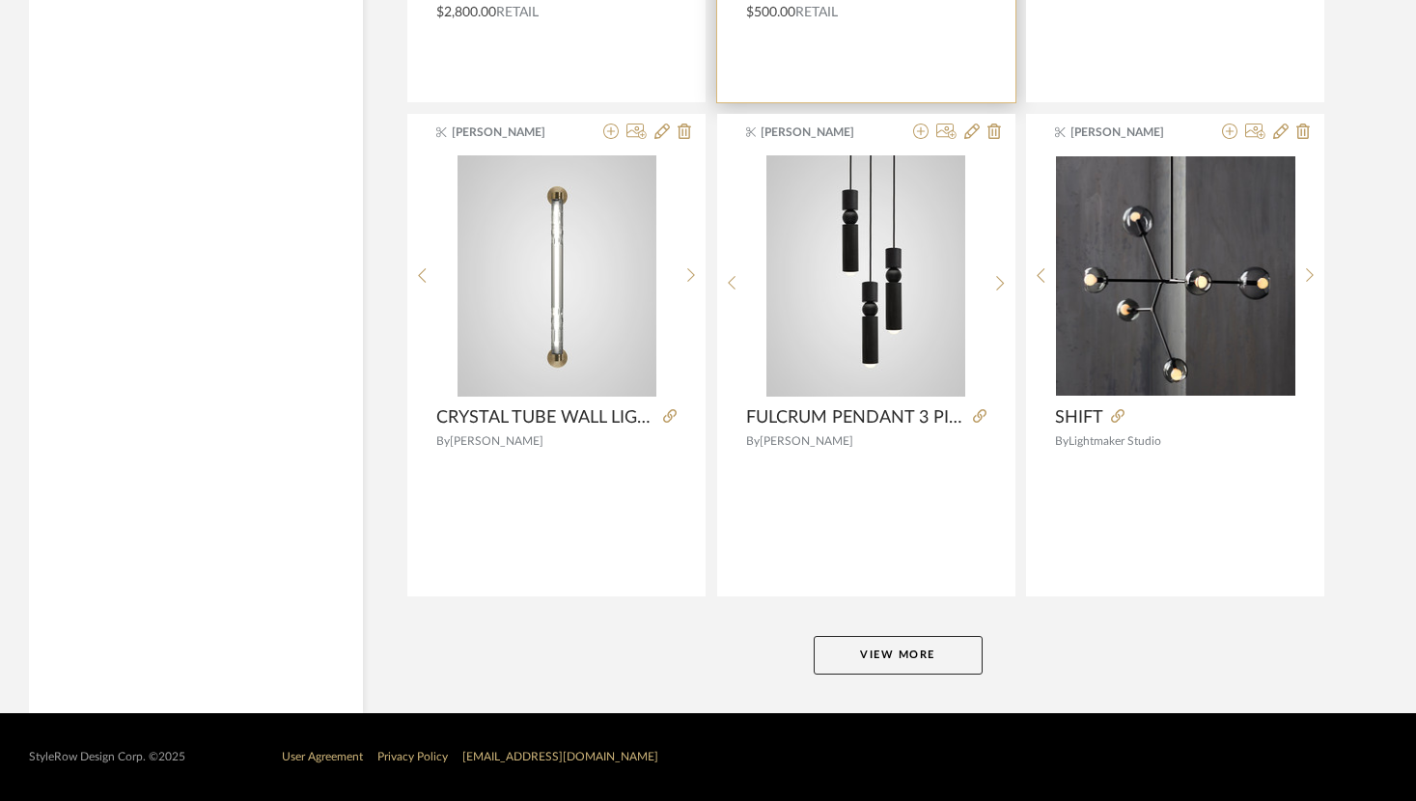
click at [895, 654] on button "View More" at bounding box center [898, 655] width 169 height 39
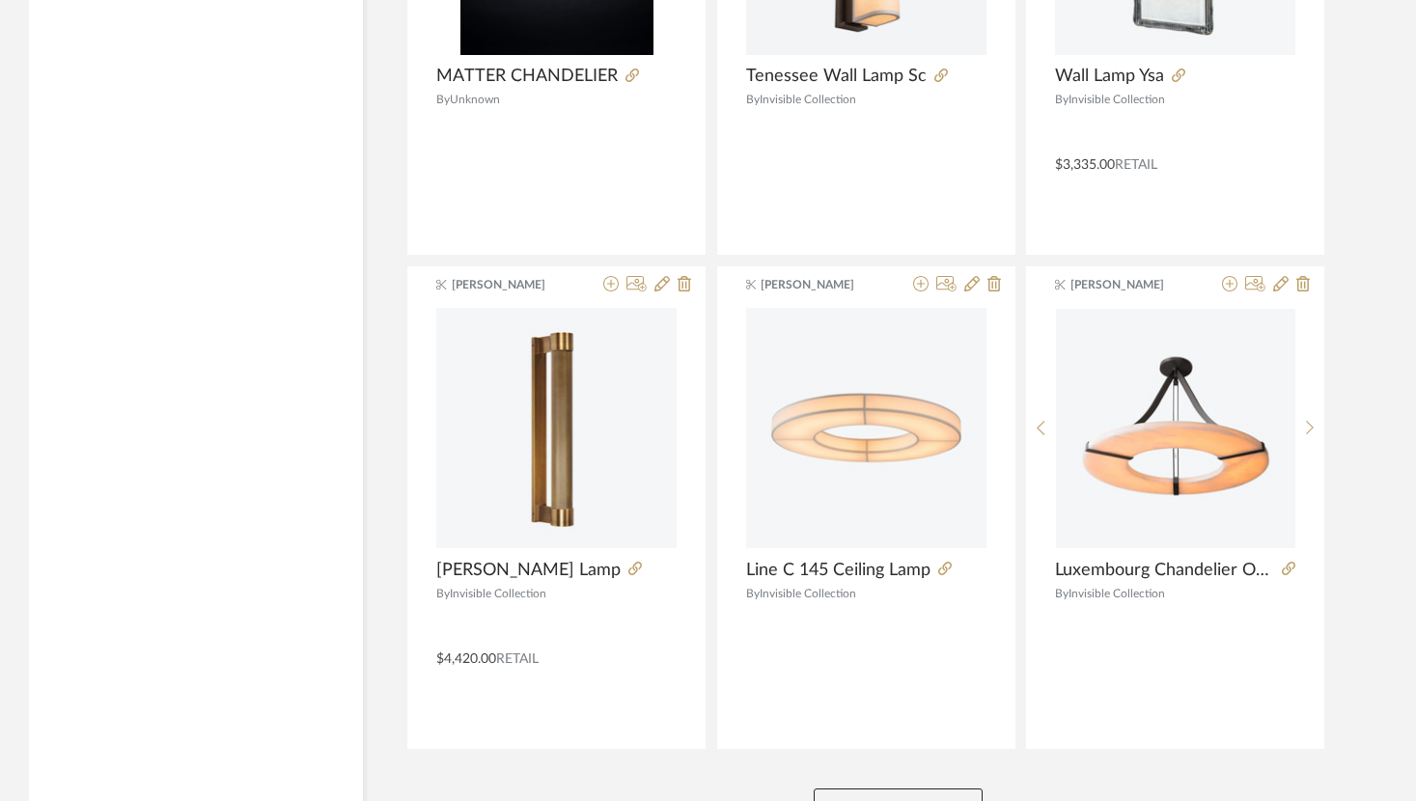
scroll to position [70960, 0]
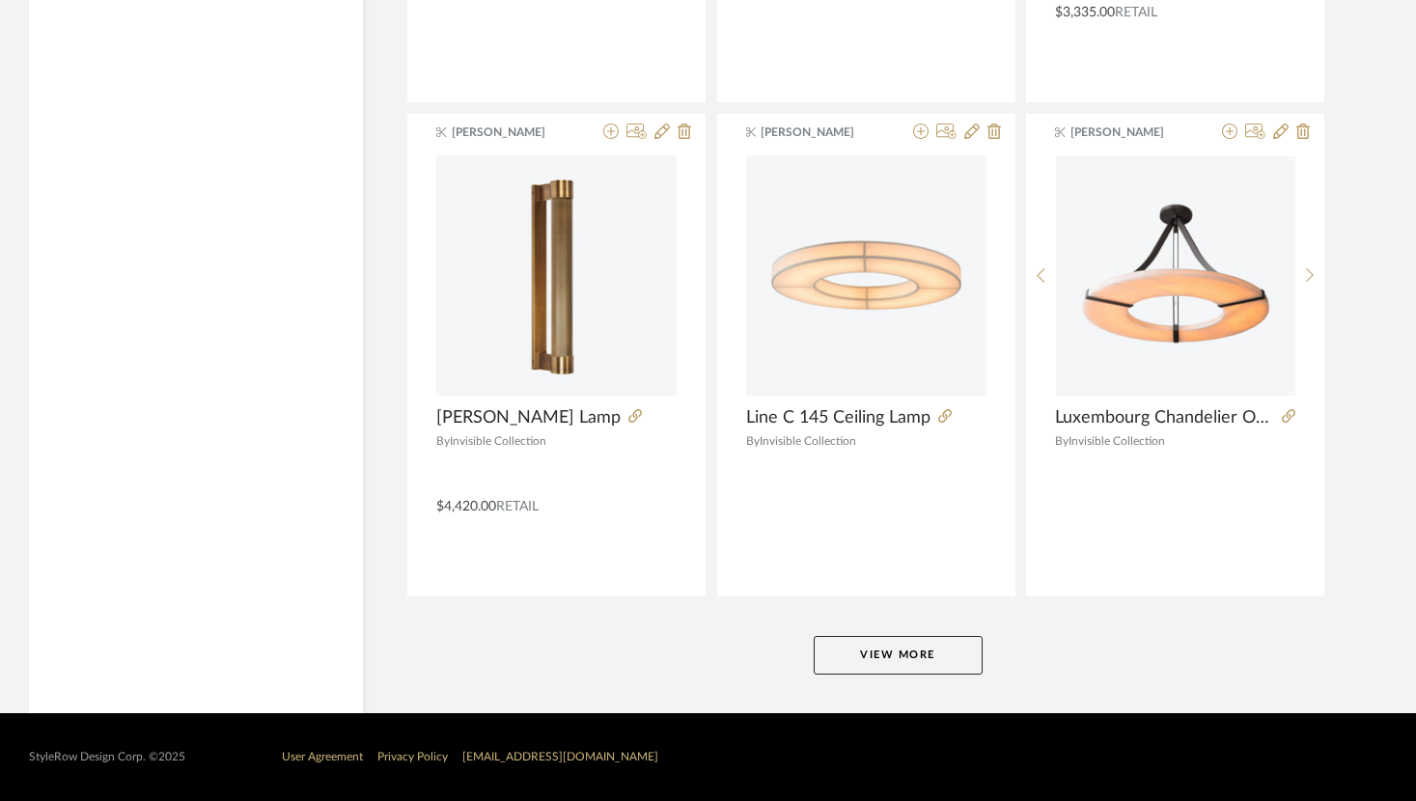
click at [893, 659] on button "View More" at bounding box center [898, 655] width 169 height 39
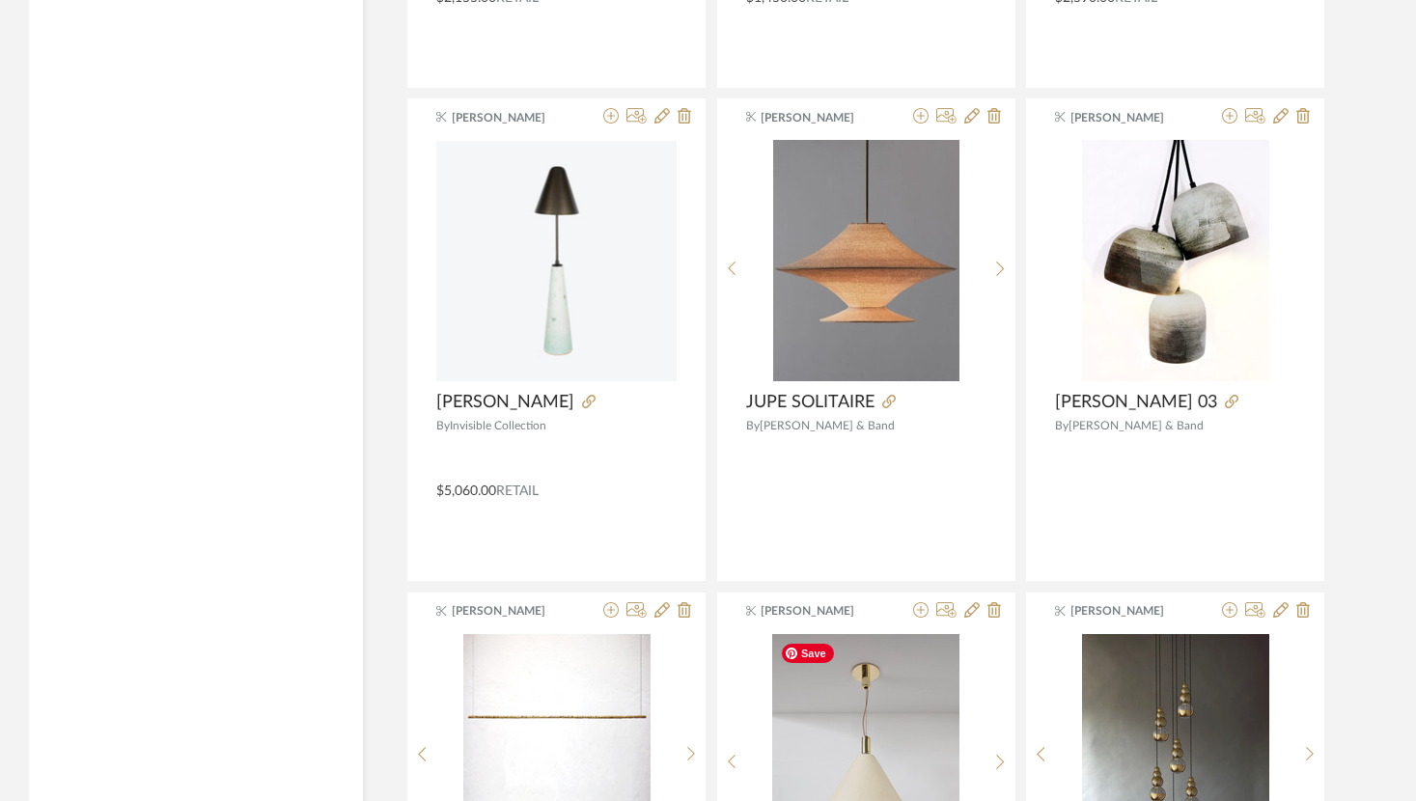
scroll to position [72561, 0]
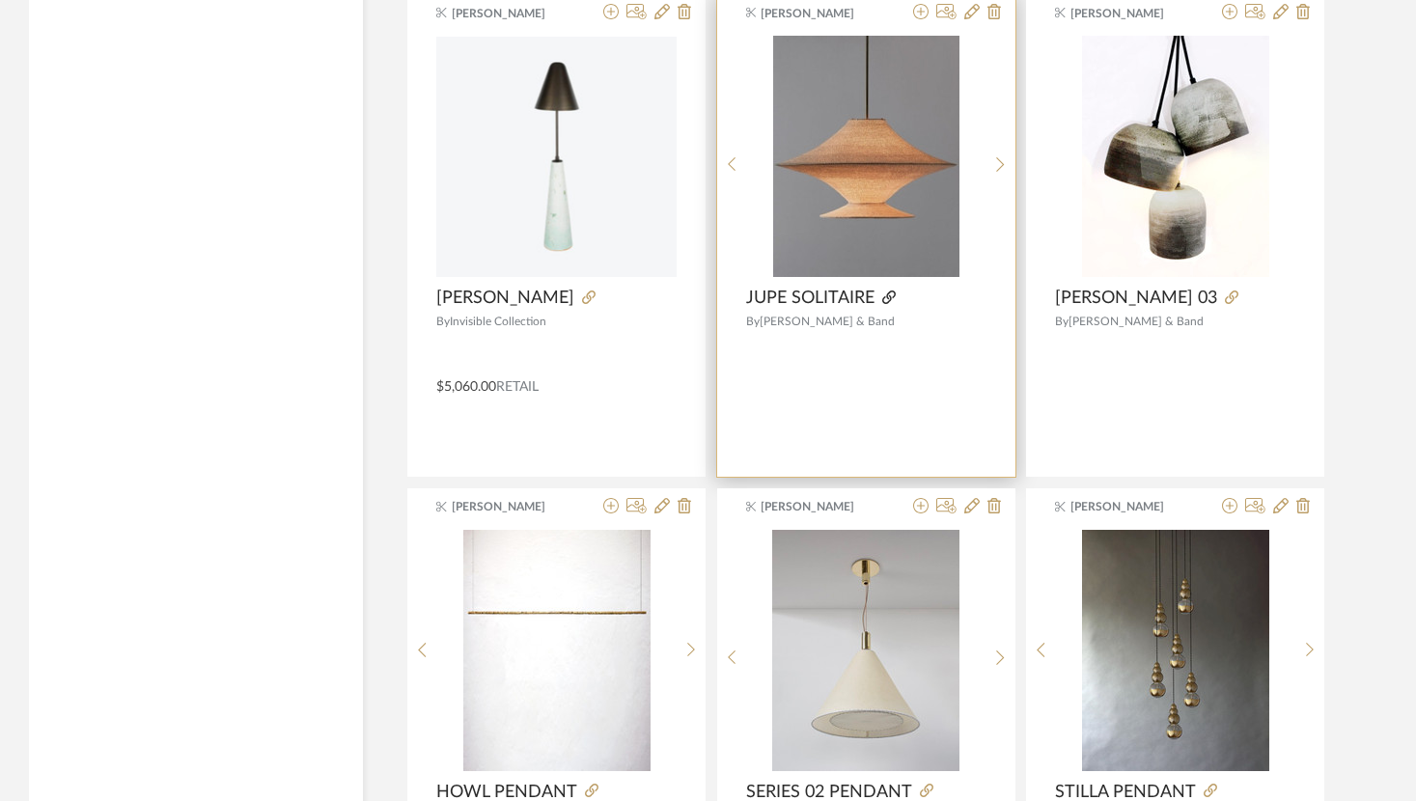
click at [886, 297] on icon at bounding box center [889, 298] width 14 height 14
